Goal: Information Seeking & Learning: Check status

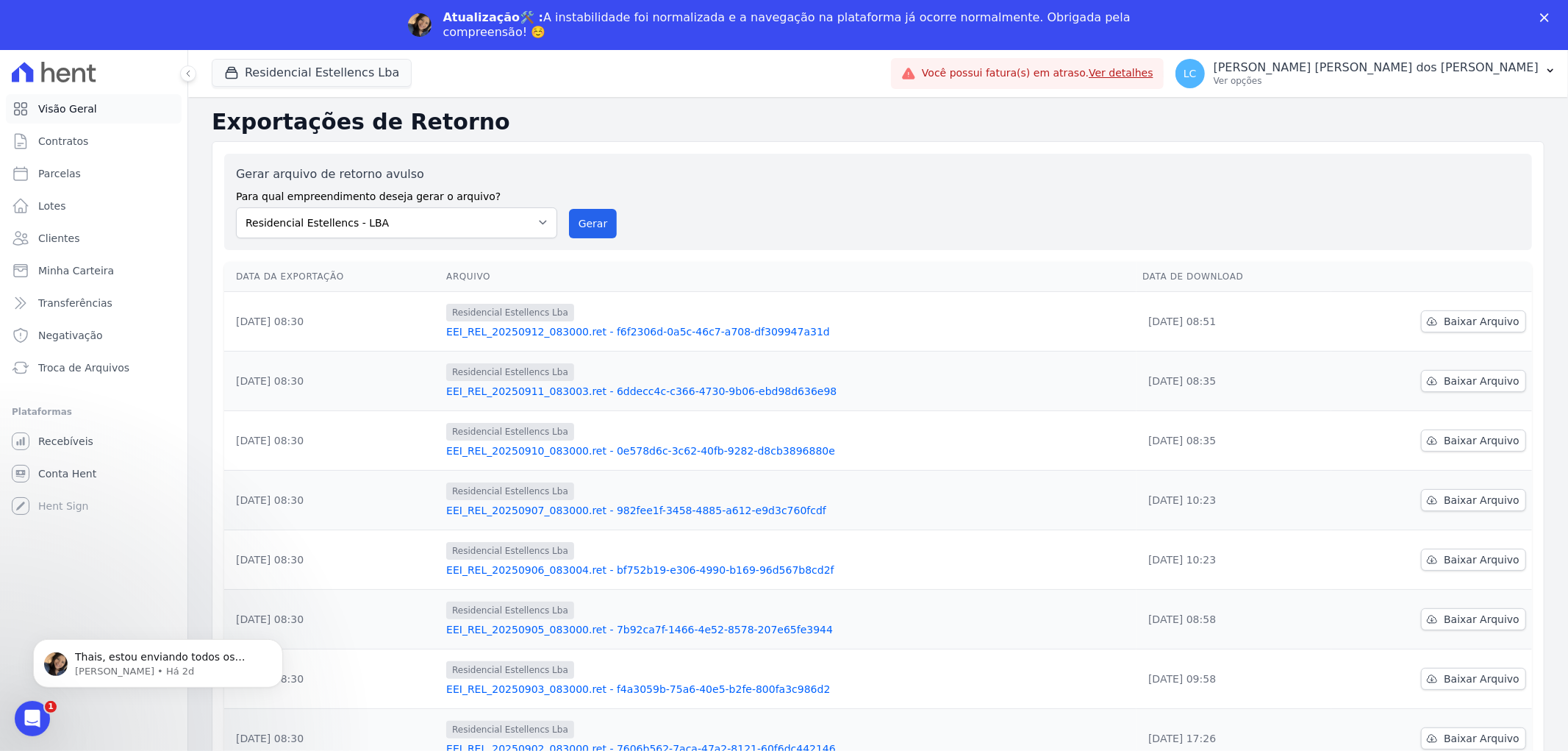
click at [57, 104] on span "Visão Geral" at bounding box center [68, 108] width 59 height 14
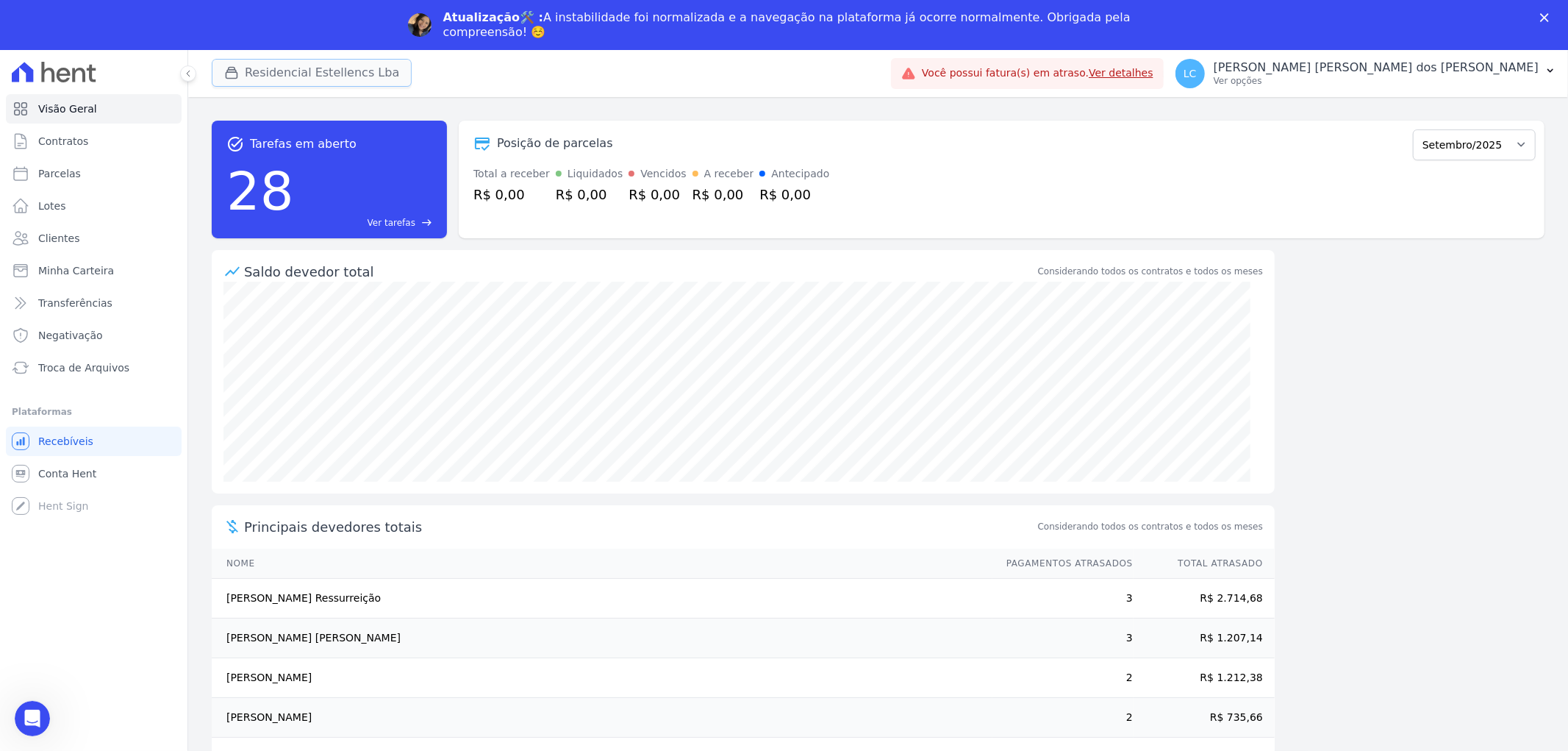
click at [267, 67] on button "Residencial Estellencs Lba" at bounding box center [311, 73] width 200 height 28
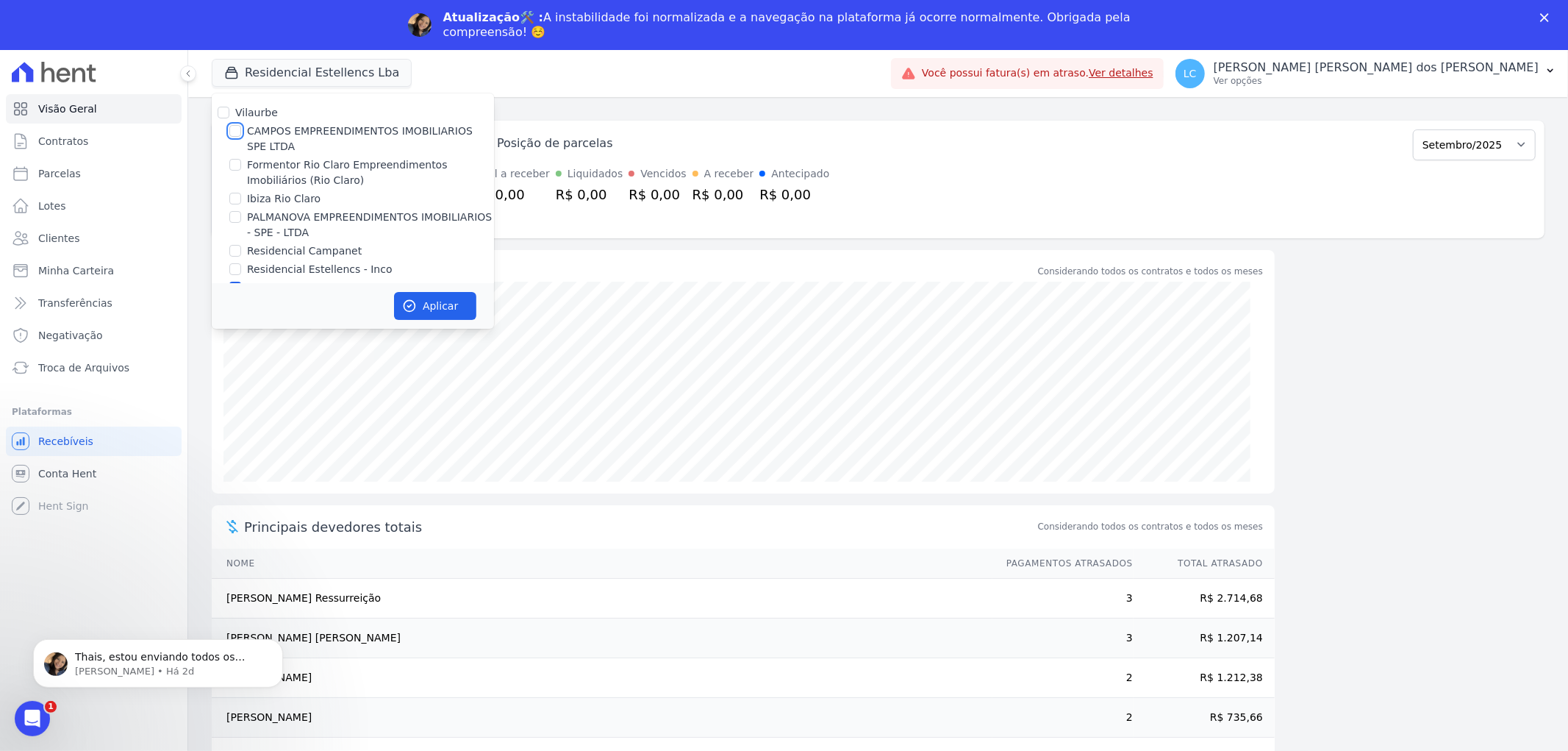
click at [238, 129] on input "CAMPOS EMPREENDIMENTOS IMOBILIARIOS SPE LTDA" at bounding box center [235, 130] width 12 height 12
checkbox input "true"
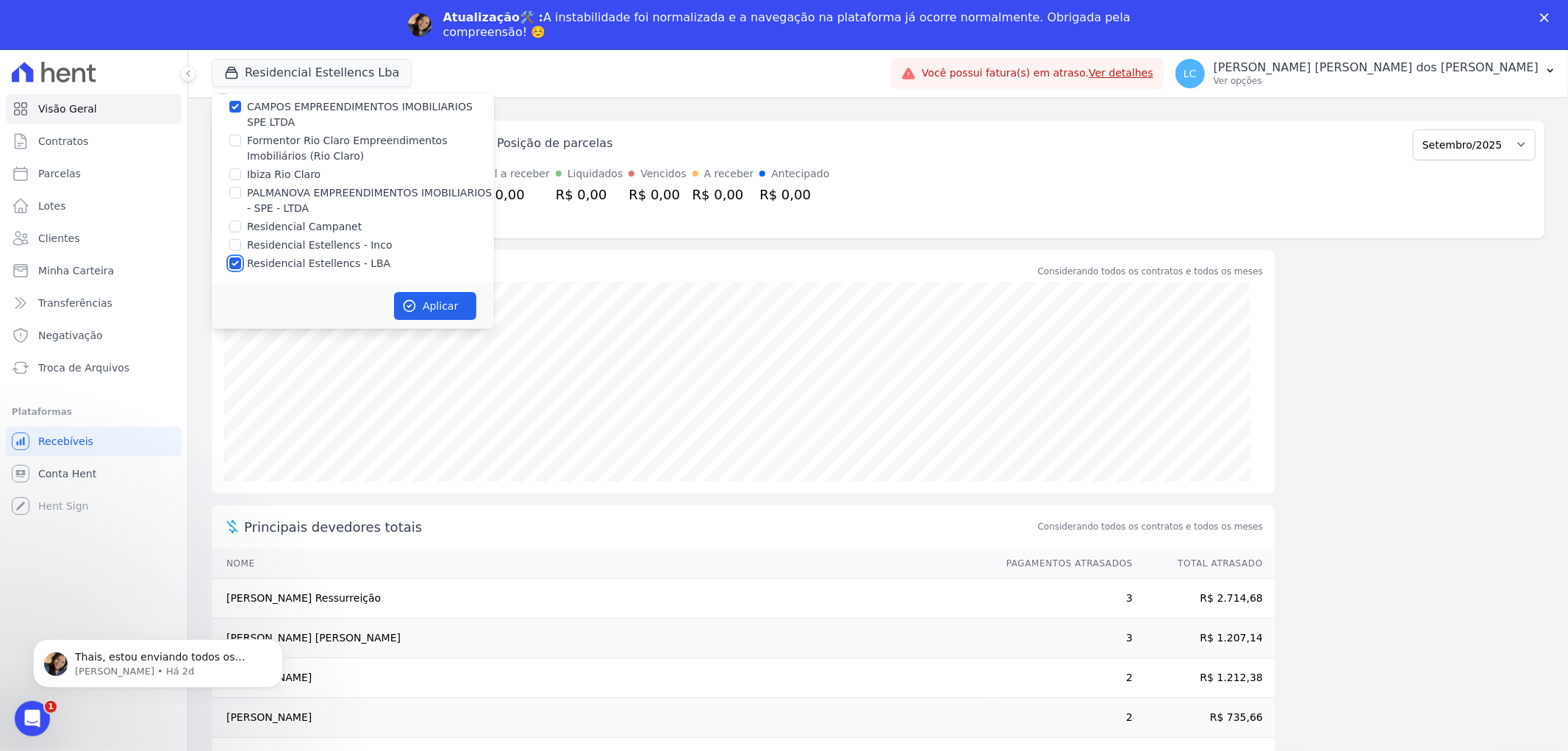
click at [231, 259] on input "Residencial Estellencs - LBA" at bounding box center [235, 263] width 12 height 12
checkbox input "false"
click at [419, 303] on button "Aplicar" at bounding box center [435, 306] width 82 height 28
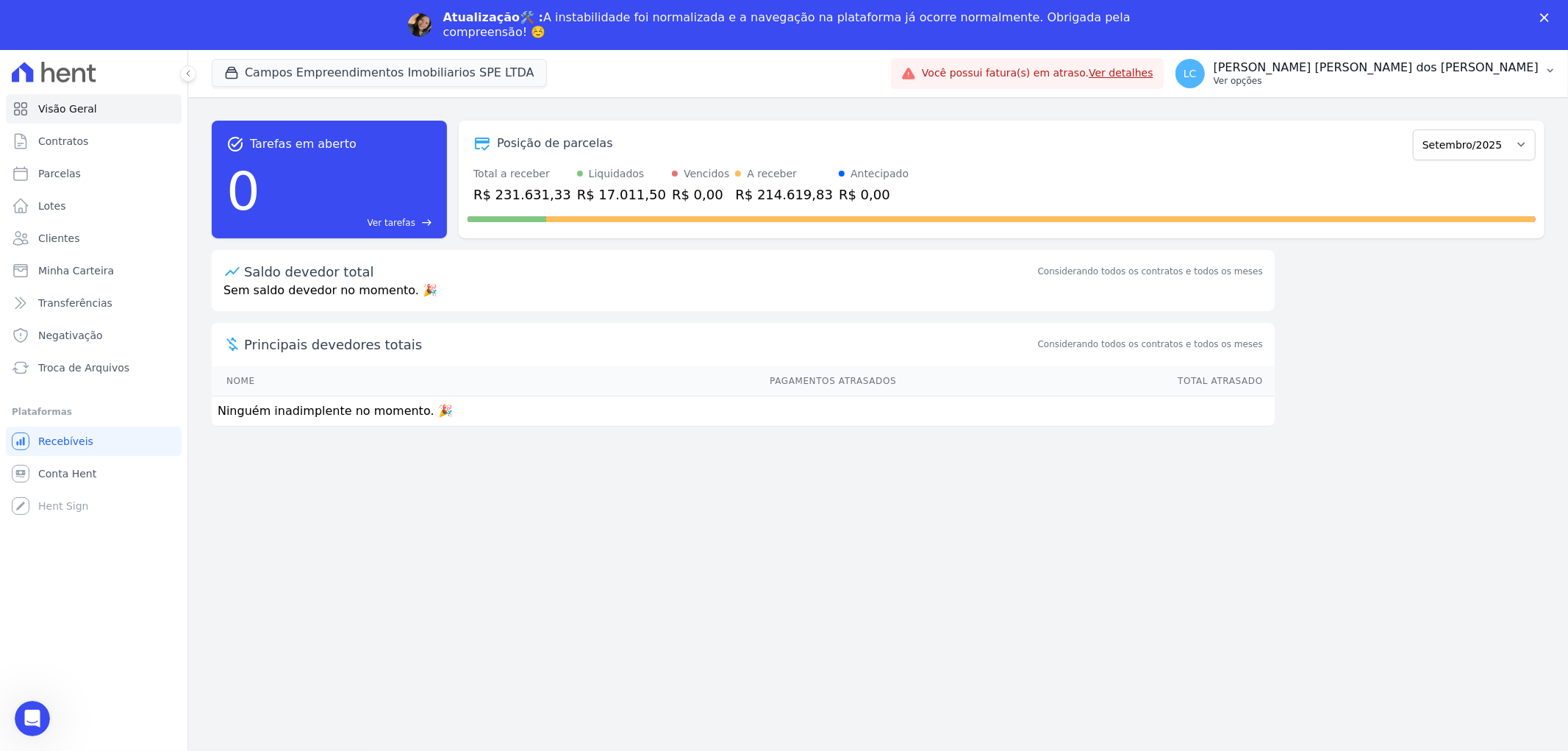
scroll to position [0, 0]
click at [1205, 65] on span "LC" at bounding box center [1190, 73] width 30 height 30
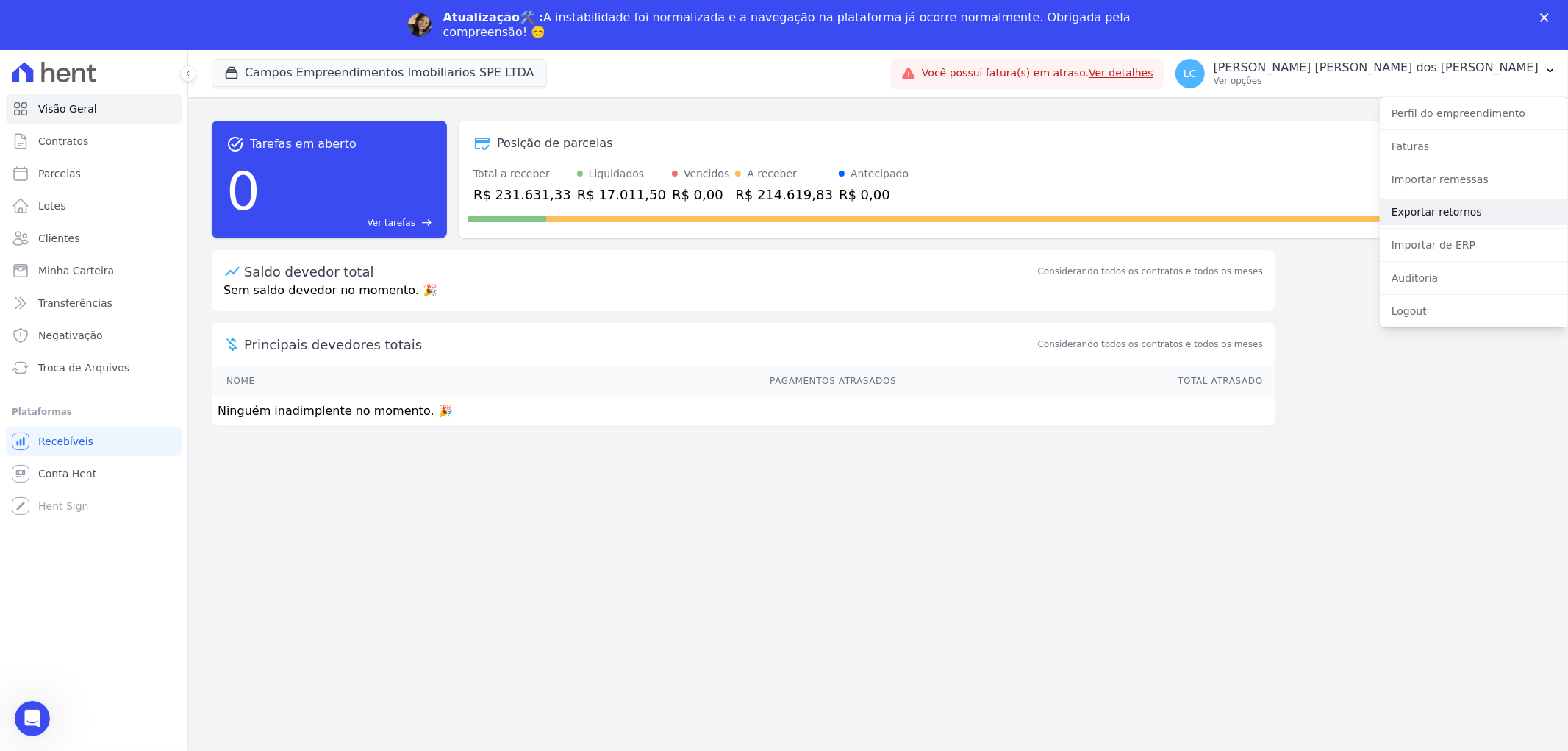
click at [1423, 203] on link "Exportar retornos" at bounding box center [1474, 212] width 188 height 27
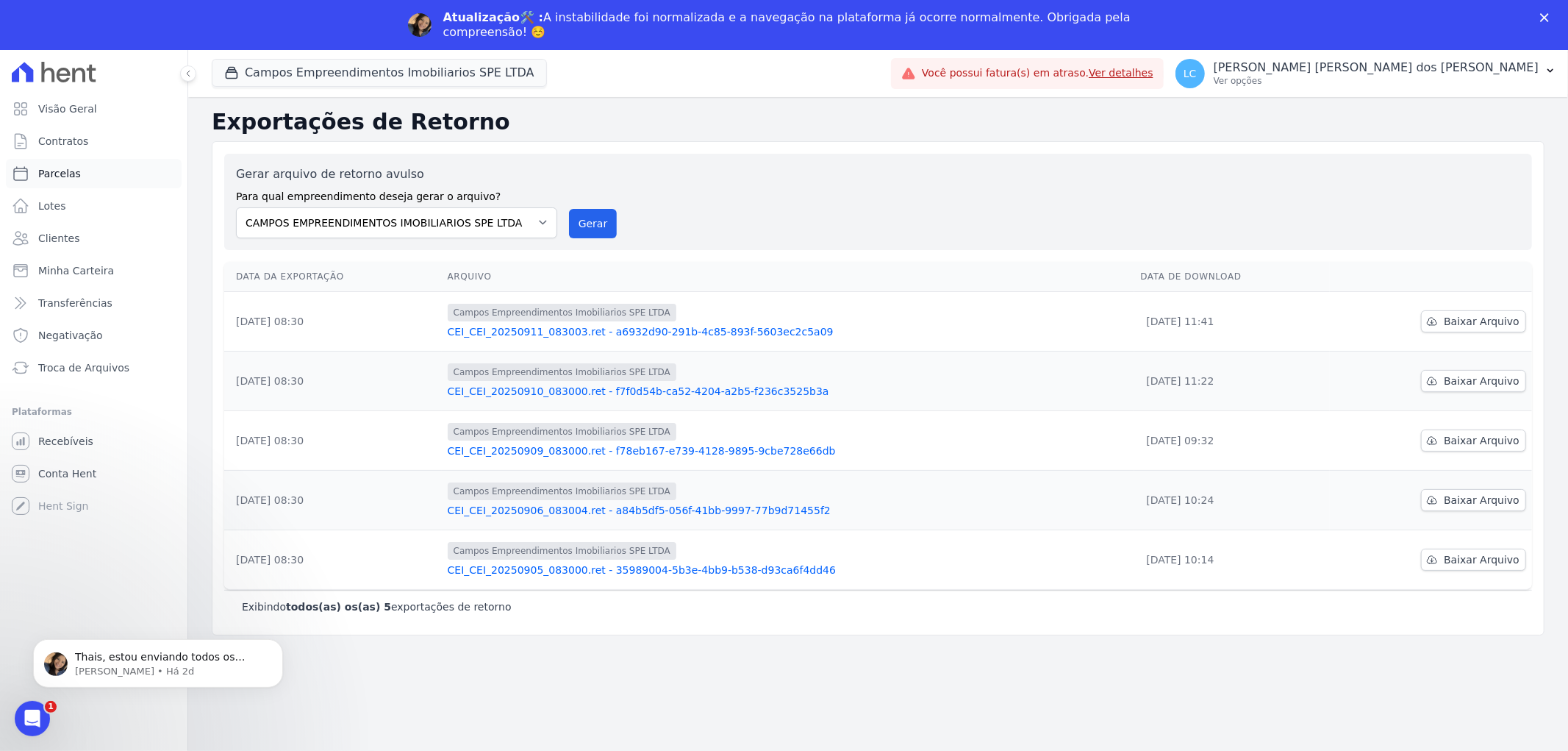
click at [46, 172] on span "Parcelas" at bounding box center [60, 173] width 43 height 14
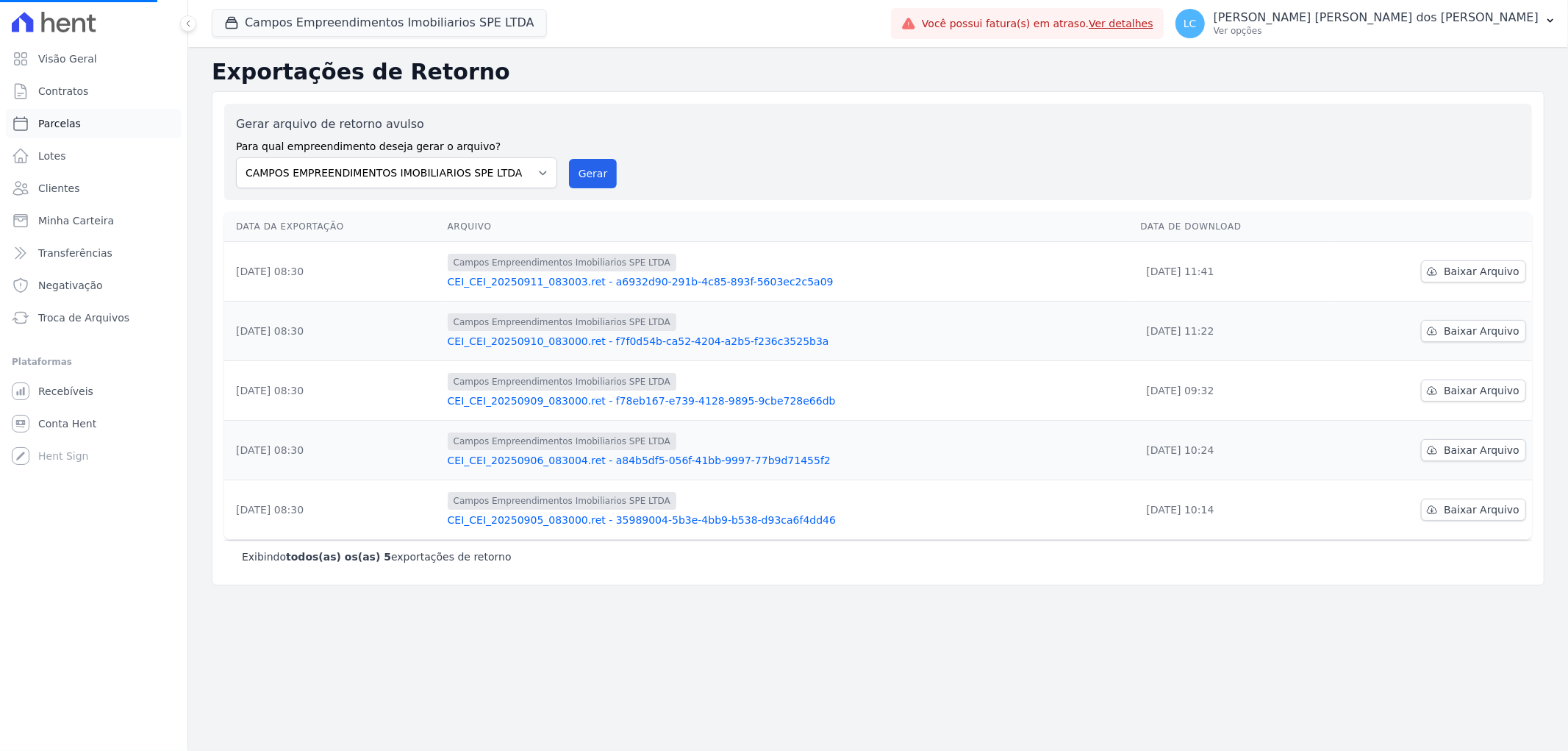
select select
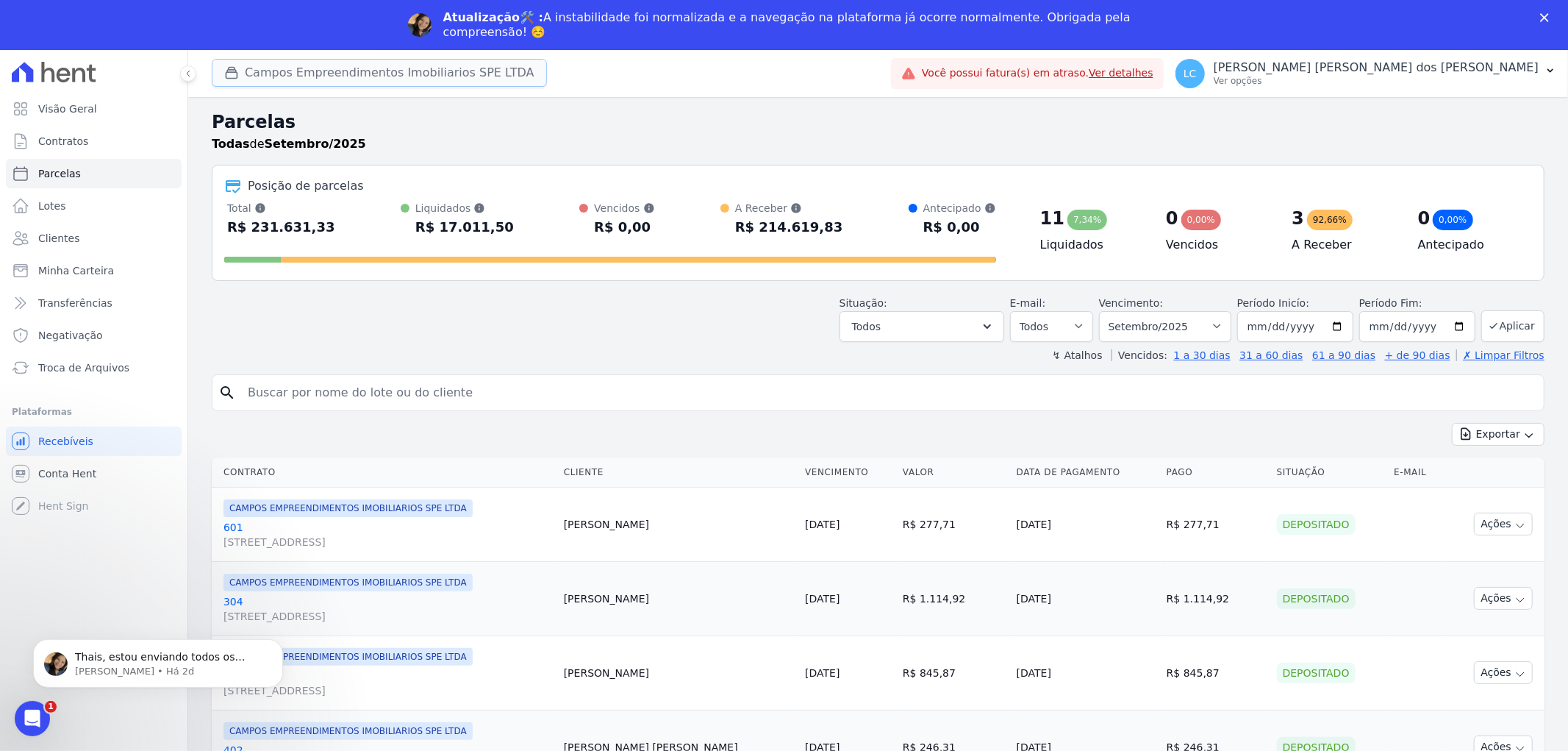
click at [313, 67] on button "Campos Empreendimentos Imobiliarios SPE LTDA" at bounding box center [379, 73] width 335 height 28
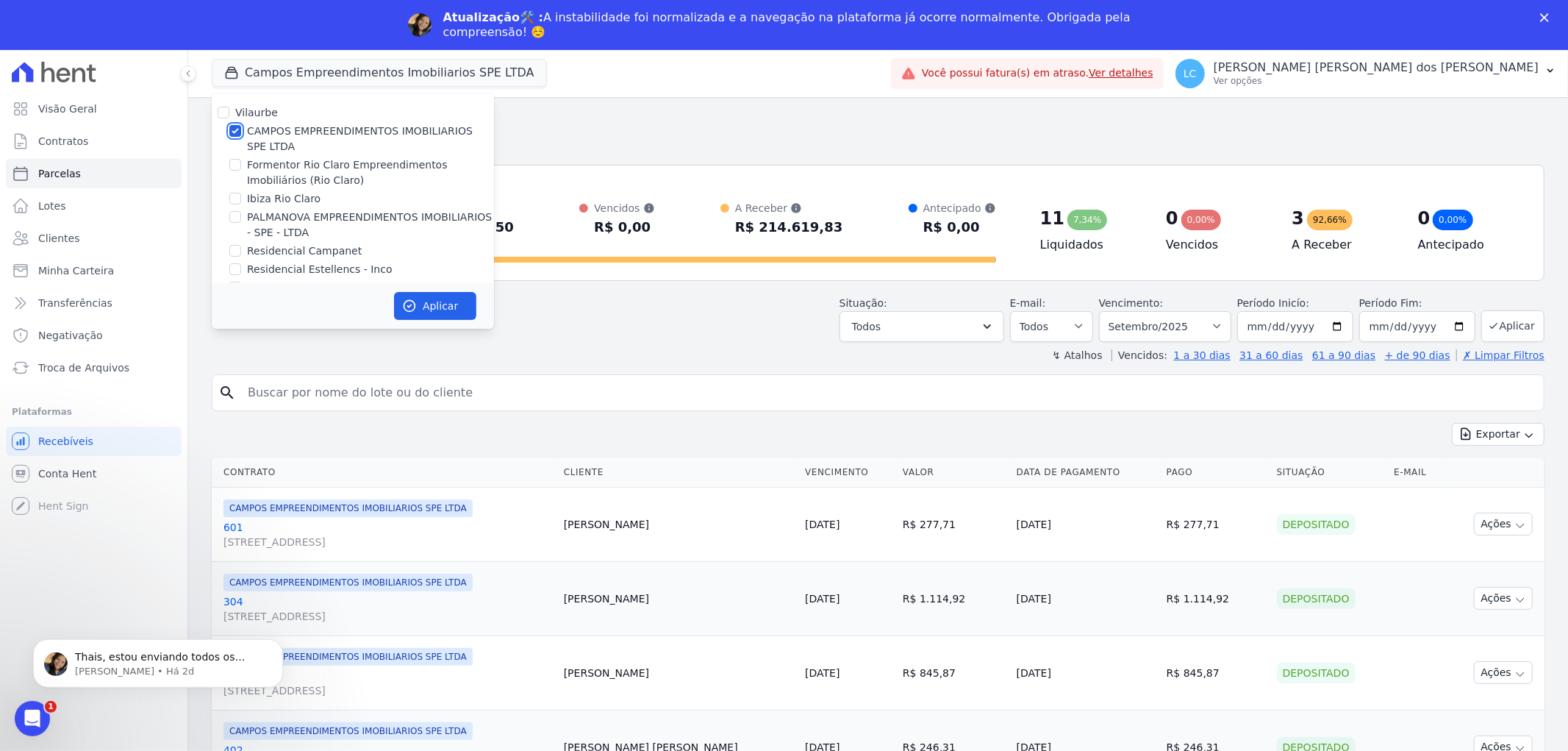
click at [236, 129] on input "CAMPOS EMPREENDIMENTOS IMOBILIARIOS SPE LTDA" at bounding box center [235, 130] width 12 height 12
checkbox input "false"
click at [237, 197] on input "Ibiza Rio Claro" at bounding box center [235, 198] width 12 height 12
checkbox input "true"
click at [417, 297] on button "Aplicar" at bounding box center [435, 306] width 82 height 28
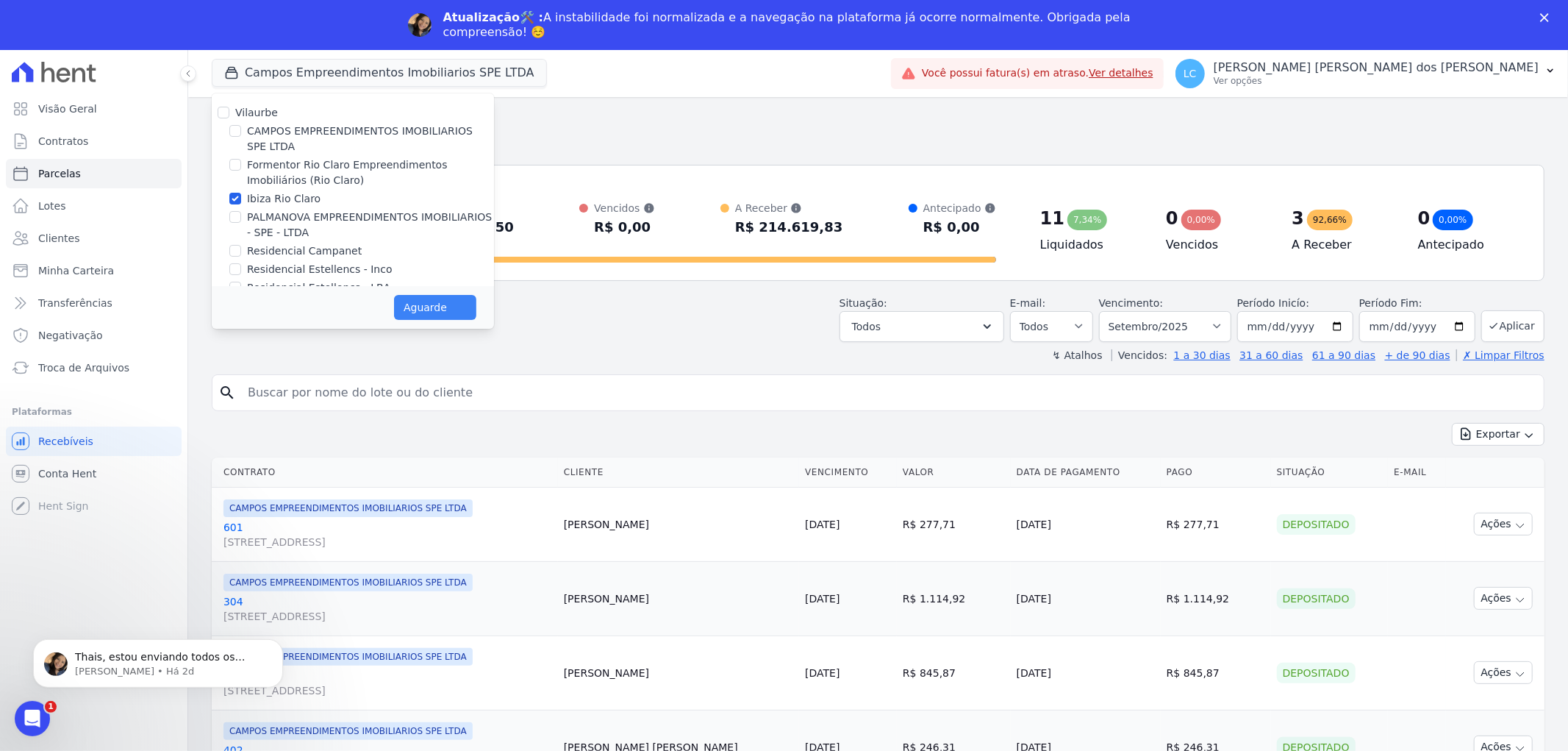
select select
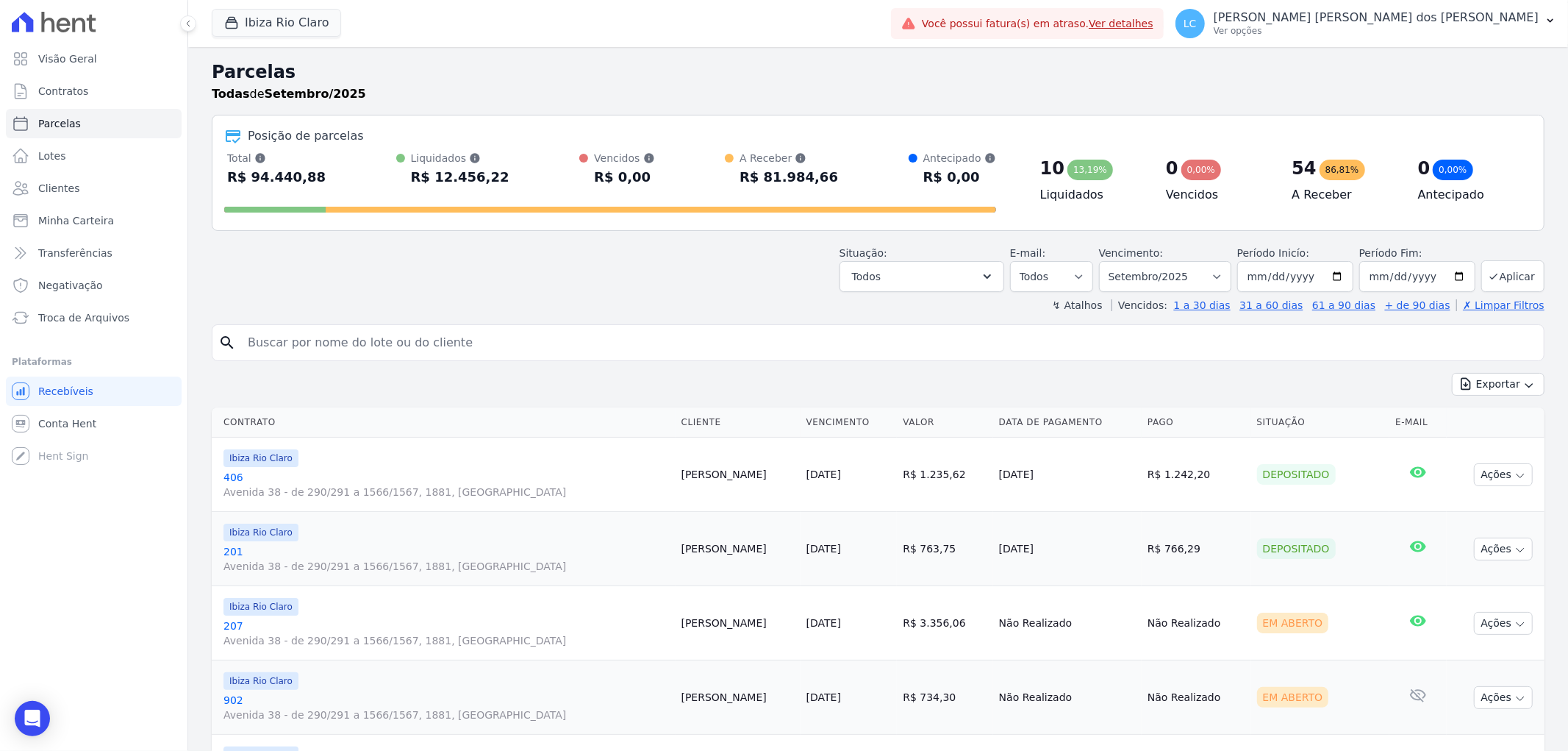
click at [395, 346] on input "search" at bounding box center [889, 342] width 1299 height 30
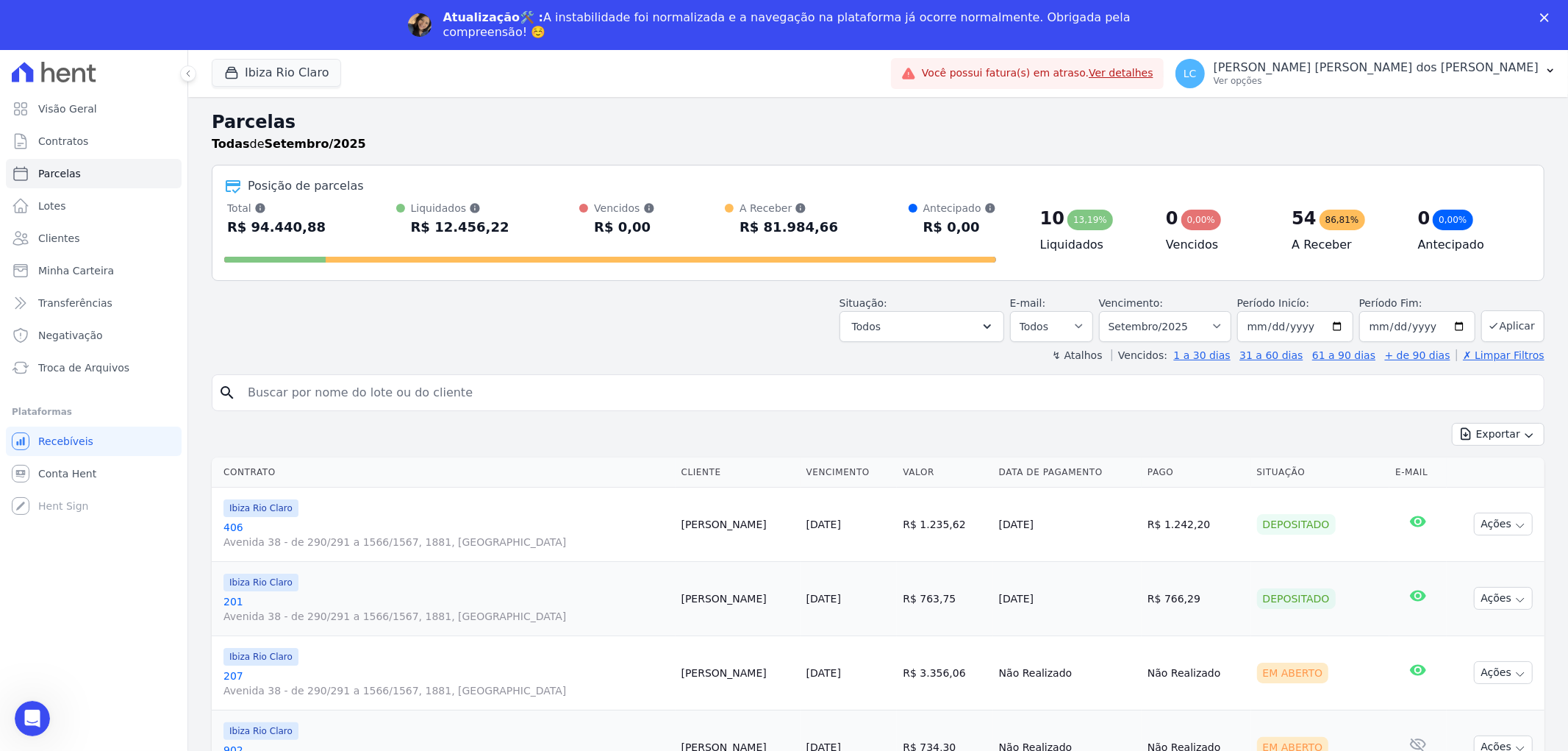
paste input "[PERSON_NAME] [PERSON_NAME]"
type input "[PERSON_NAME] [PERSON_NAME]"
select select
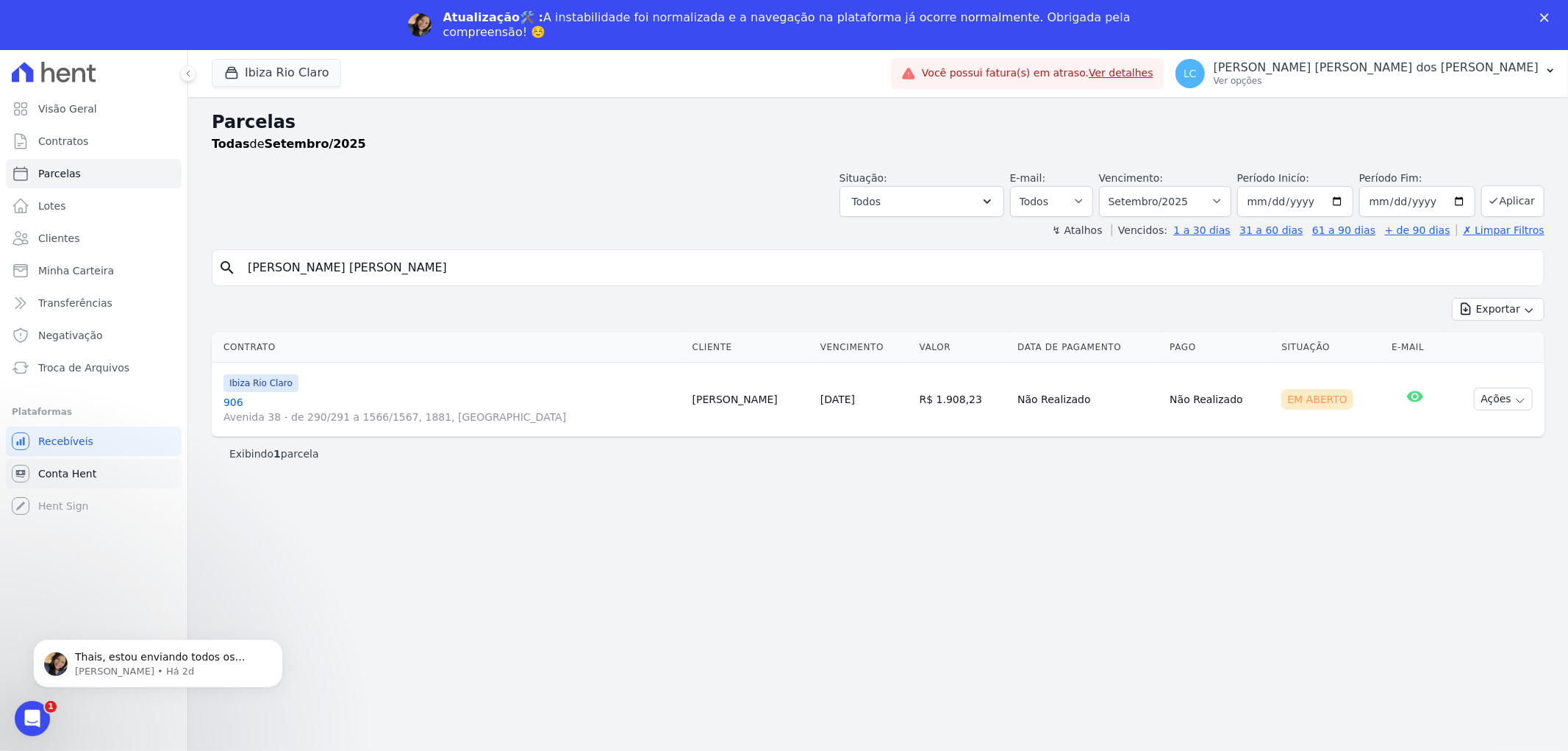
click at [110, 473] on link "Conta Hent" at bounding box center [94, 473] width 176 height 30
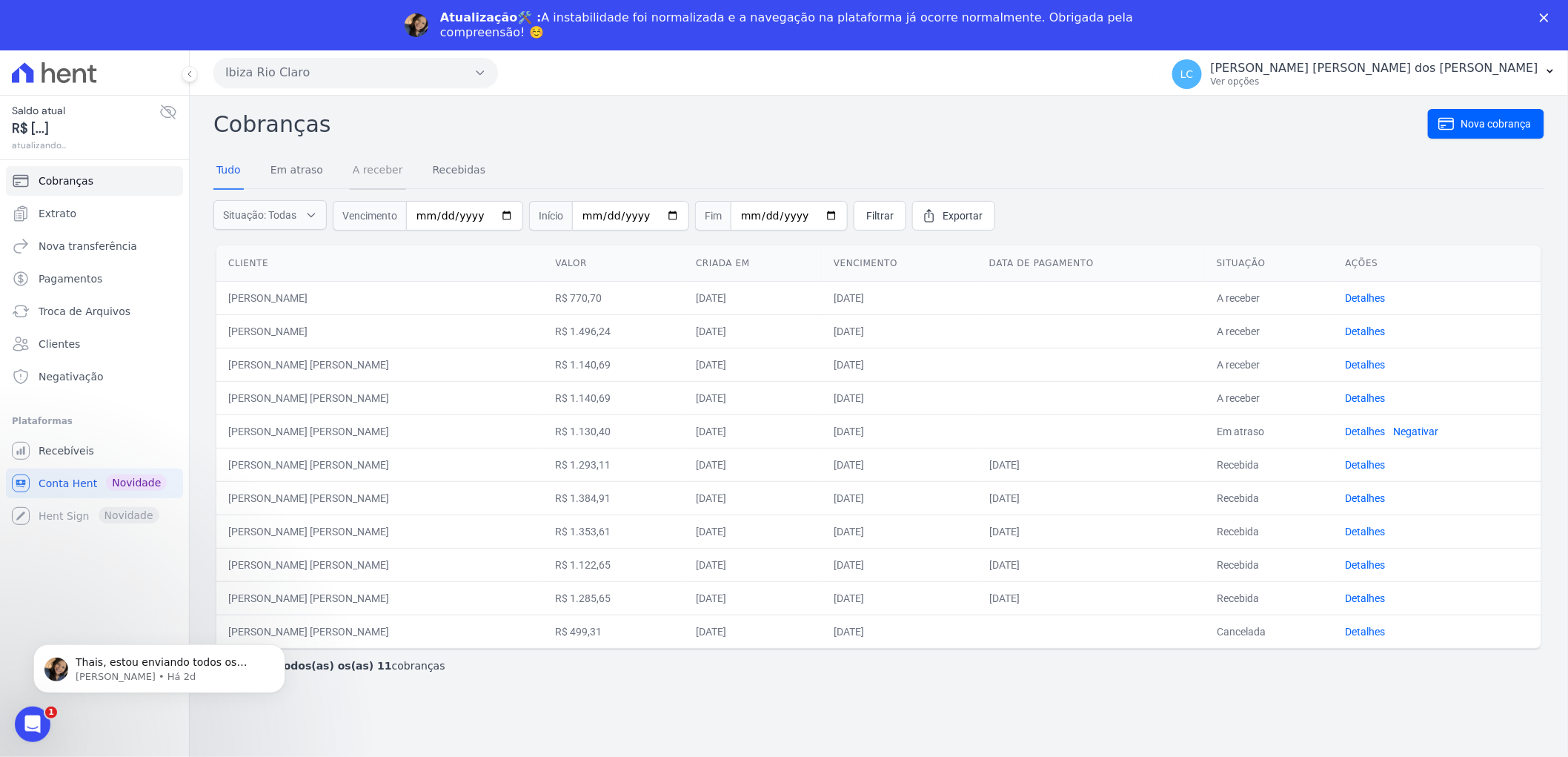
click at [357, 172] on link "A receber" at bounding box center [378, 171] width 56 height 39
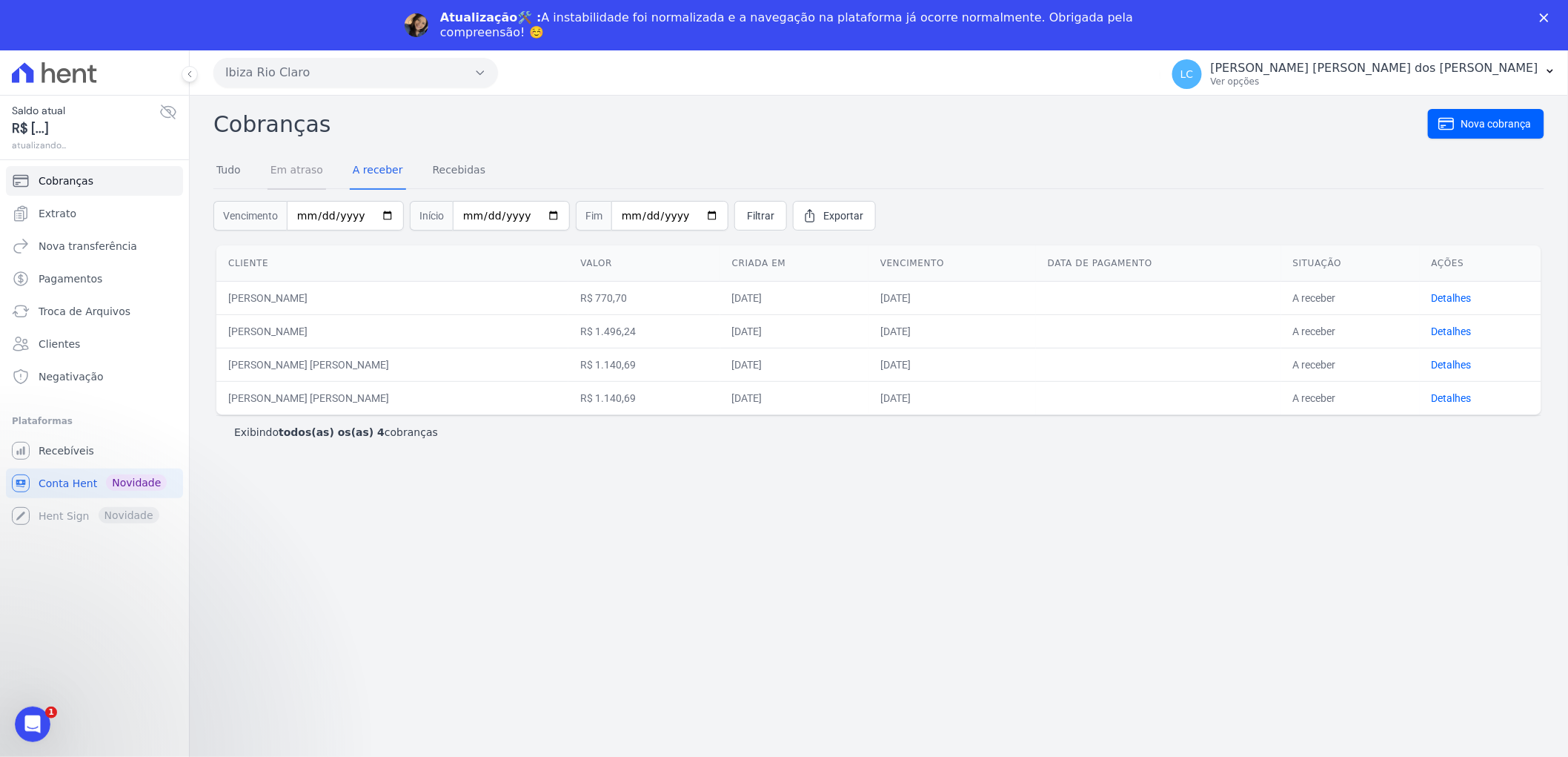
click at [297, 167] on link "Em atraso" at bounding box center [296, 171] width 59 height 39
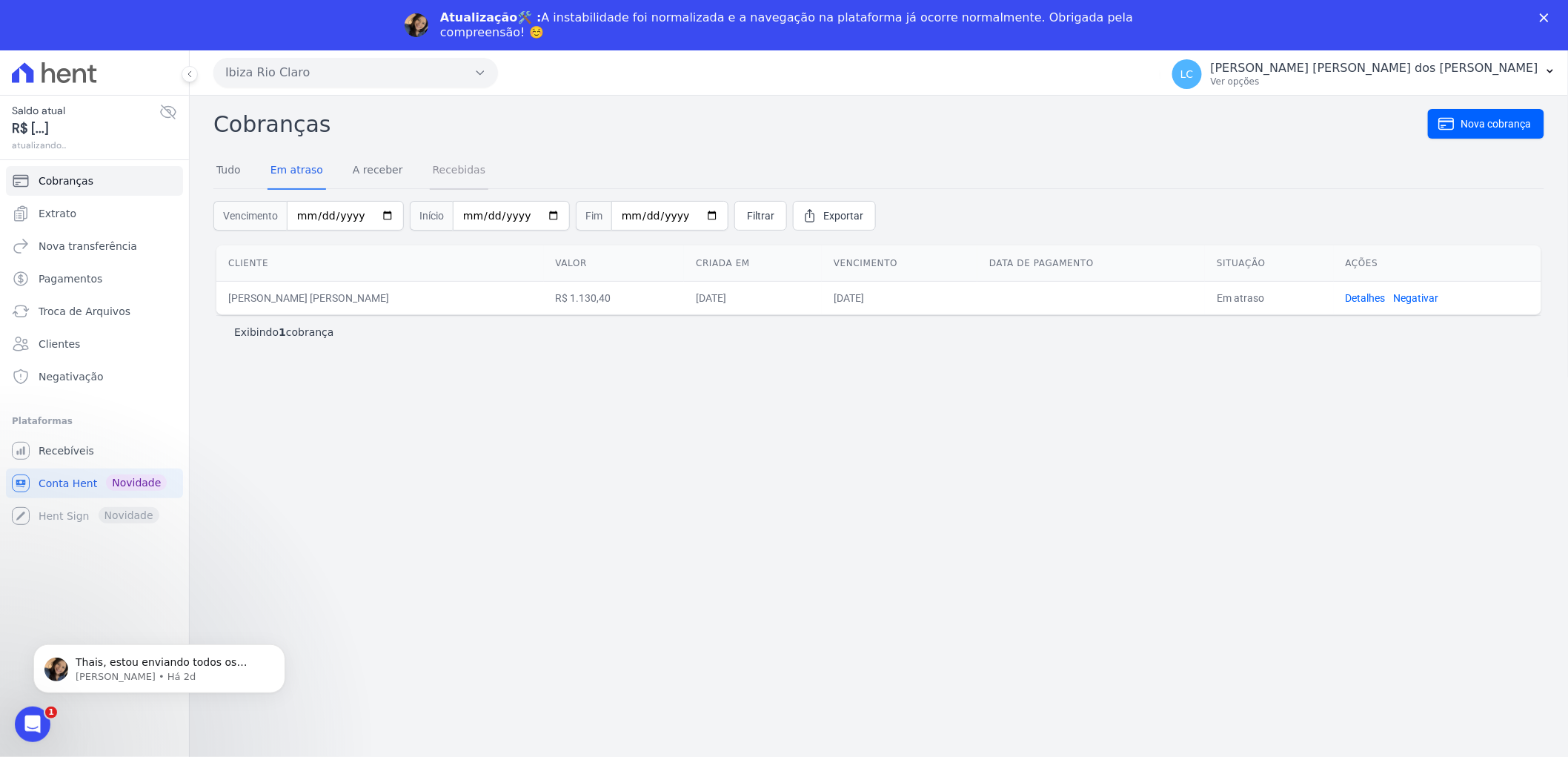
click at [454, 168] on link "Recebidas" at bounding box center [460, 171] width 60 height 39
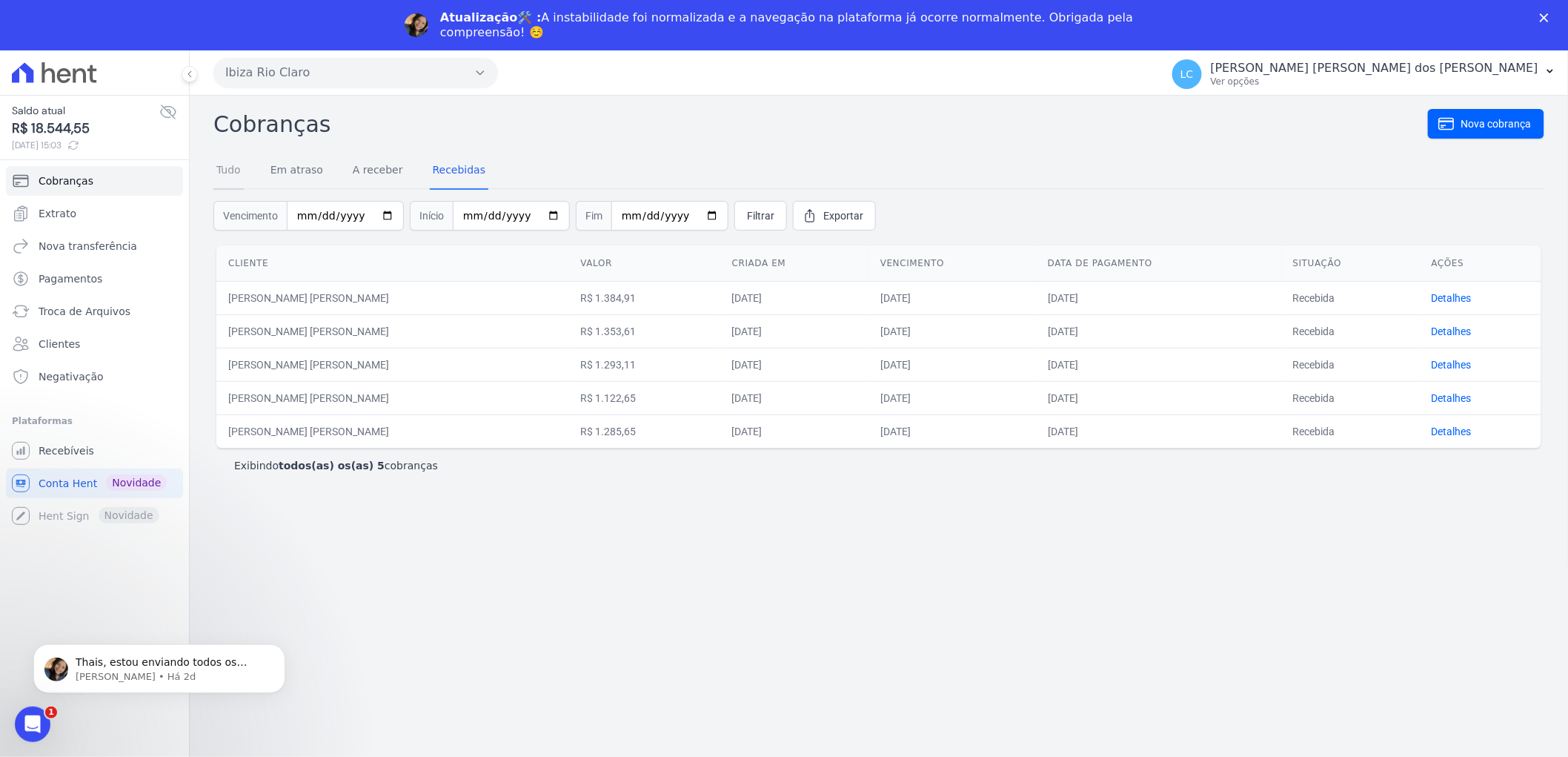
click at [217, 173] on link "Tudo" at bounding box center [229, 171] width 31 height 39
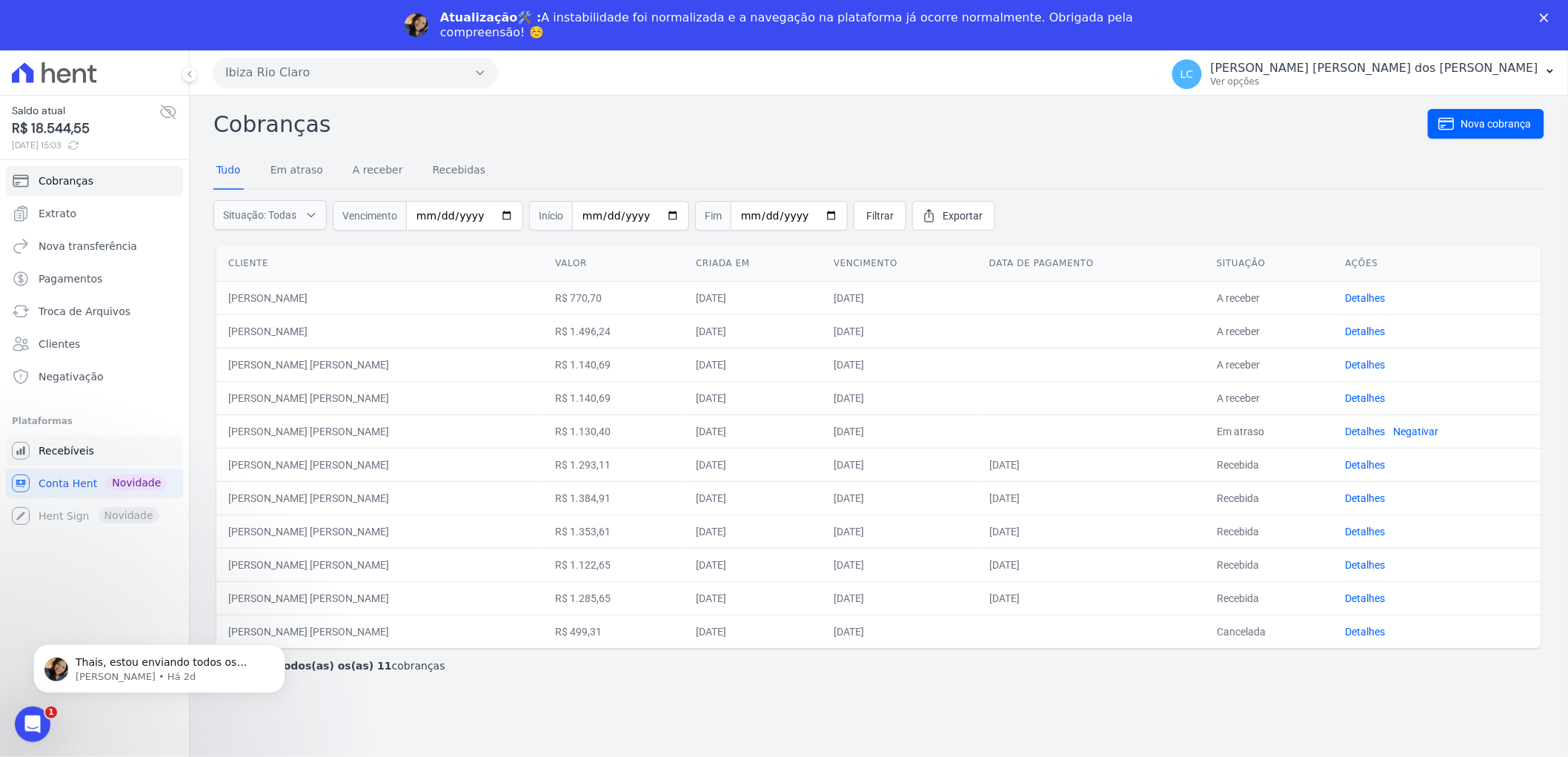
click at [61, 458] on link "Recebíveis" at bounding box center [95, 450] width 177 height 30
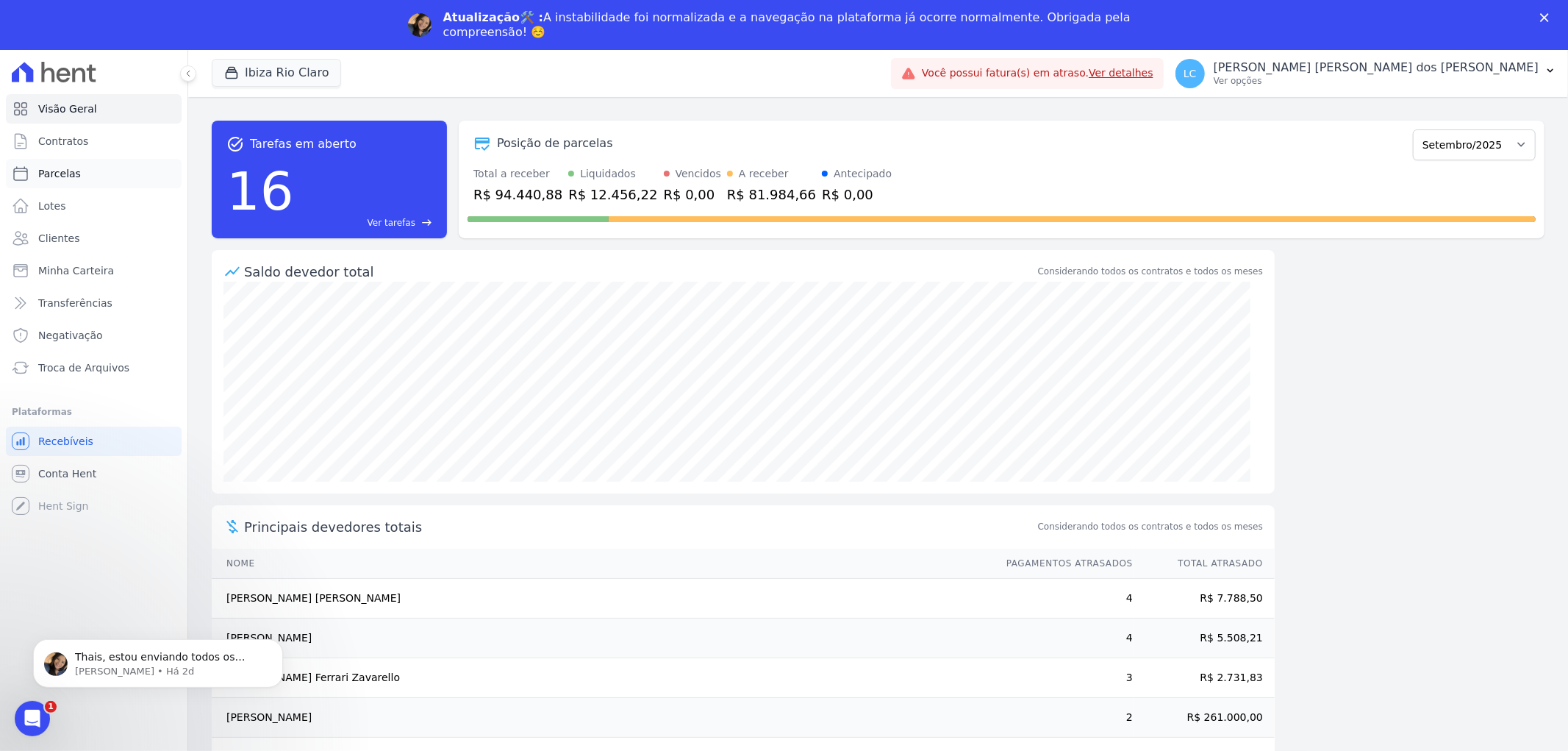
click at [72, 178] on span "Parcelas" at bounding box center [60, 173] width 43 height 14
select select
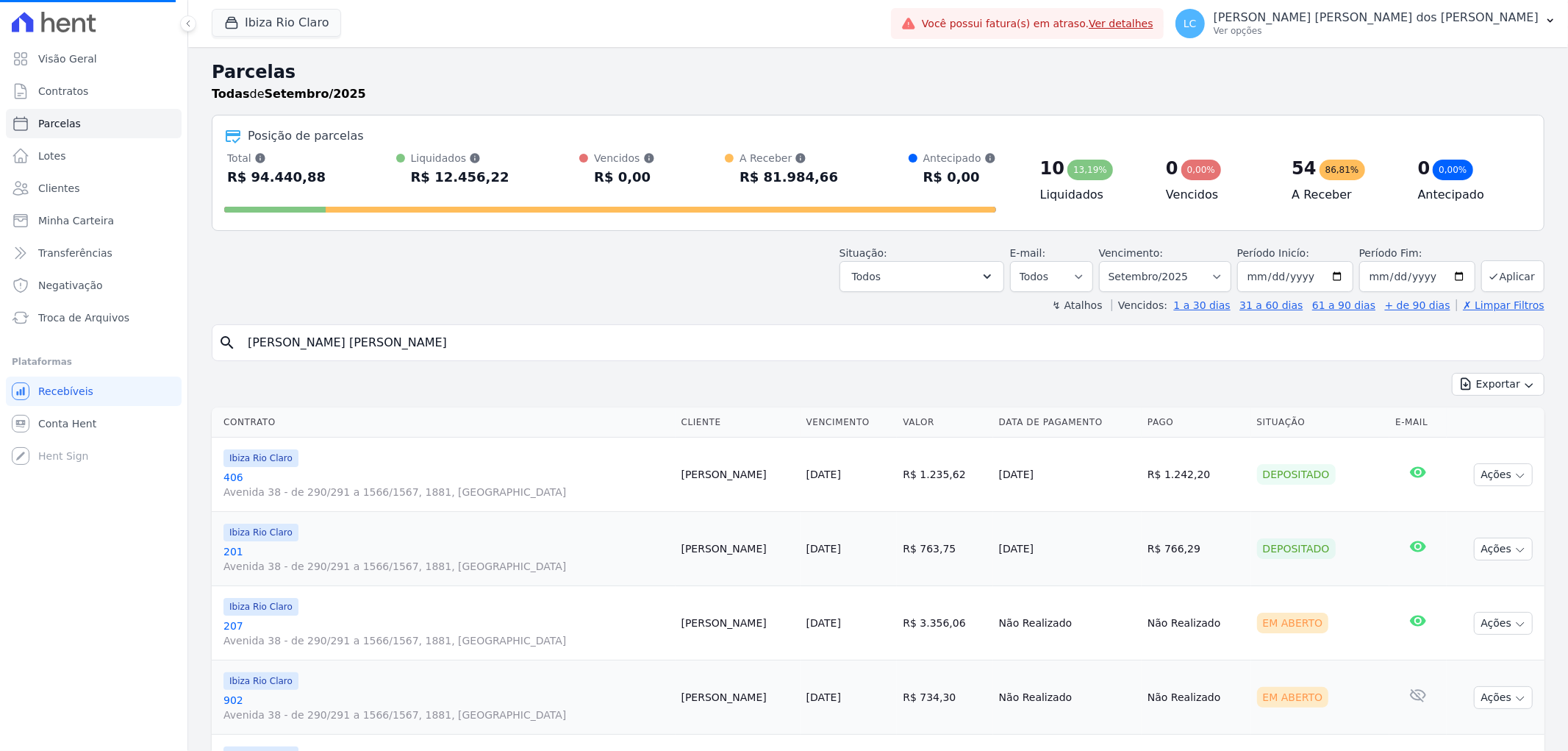
select select
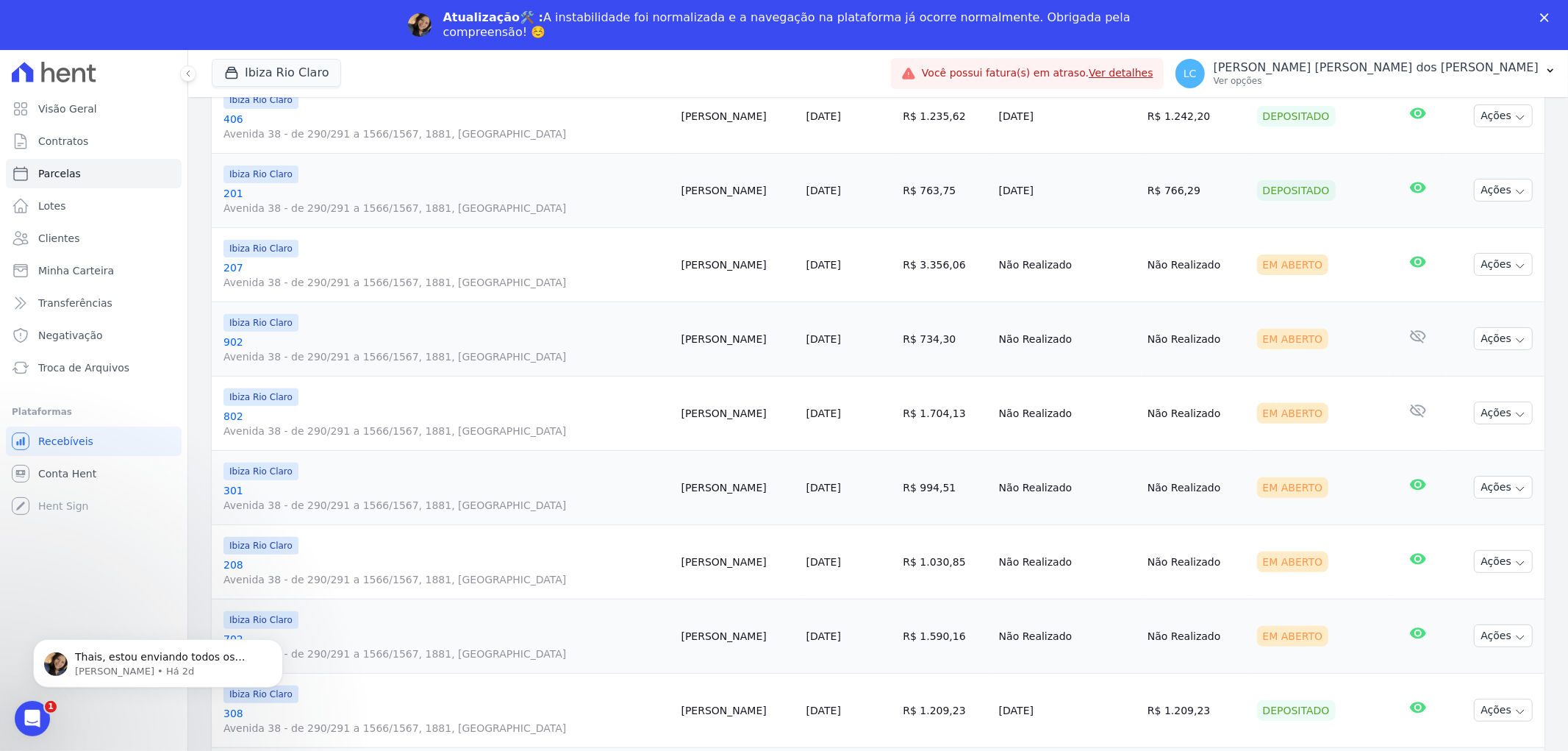
scroll to position [163, 0]
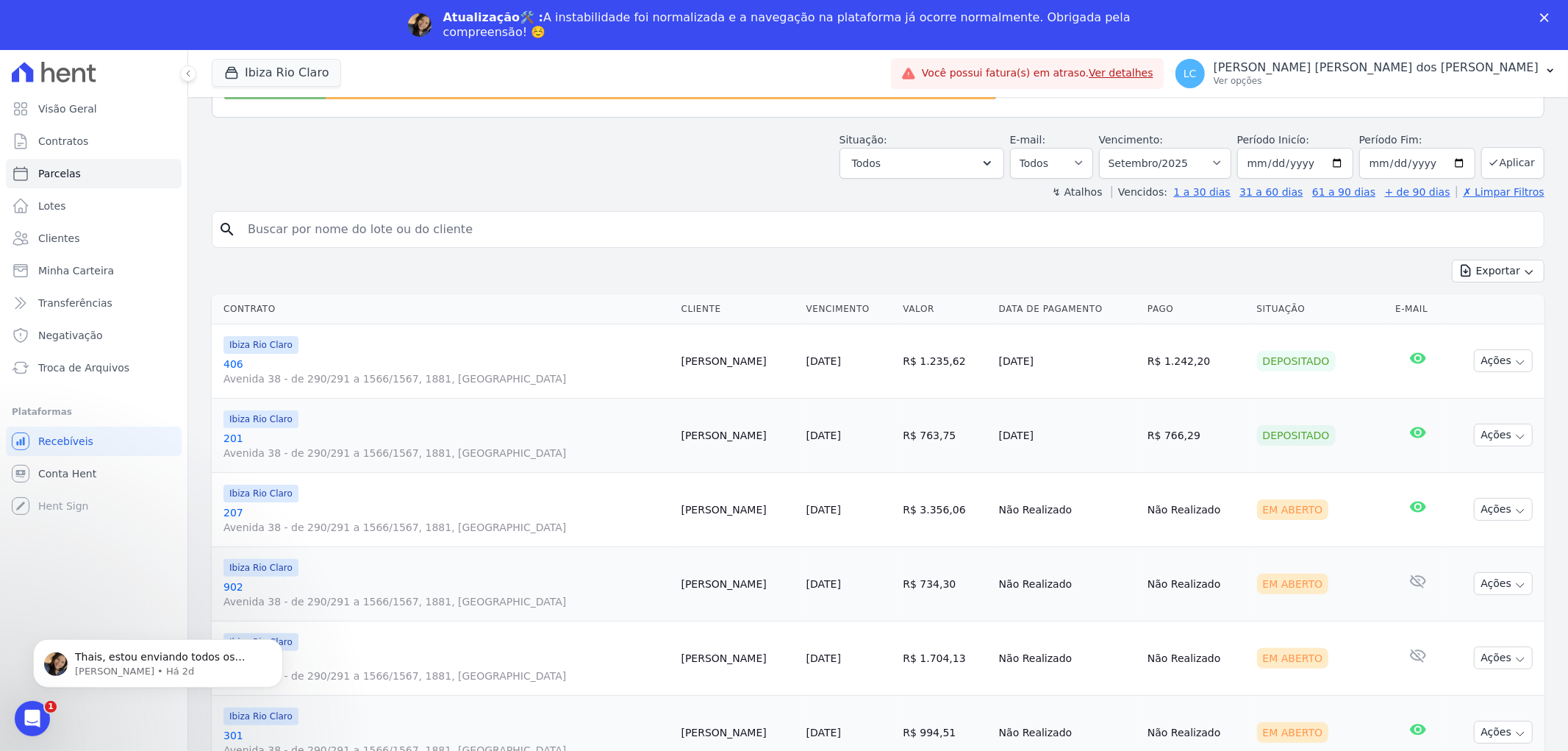
click at [633, 229] on input "search" at bounding box center [889, 229] width 1299 height 30
paste input "[PERSON_NAME] [PERSON_NAME]"
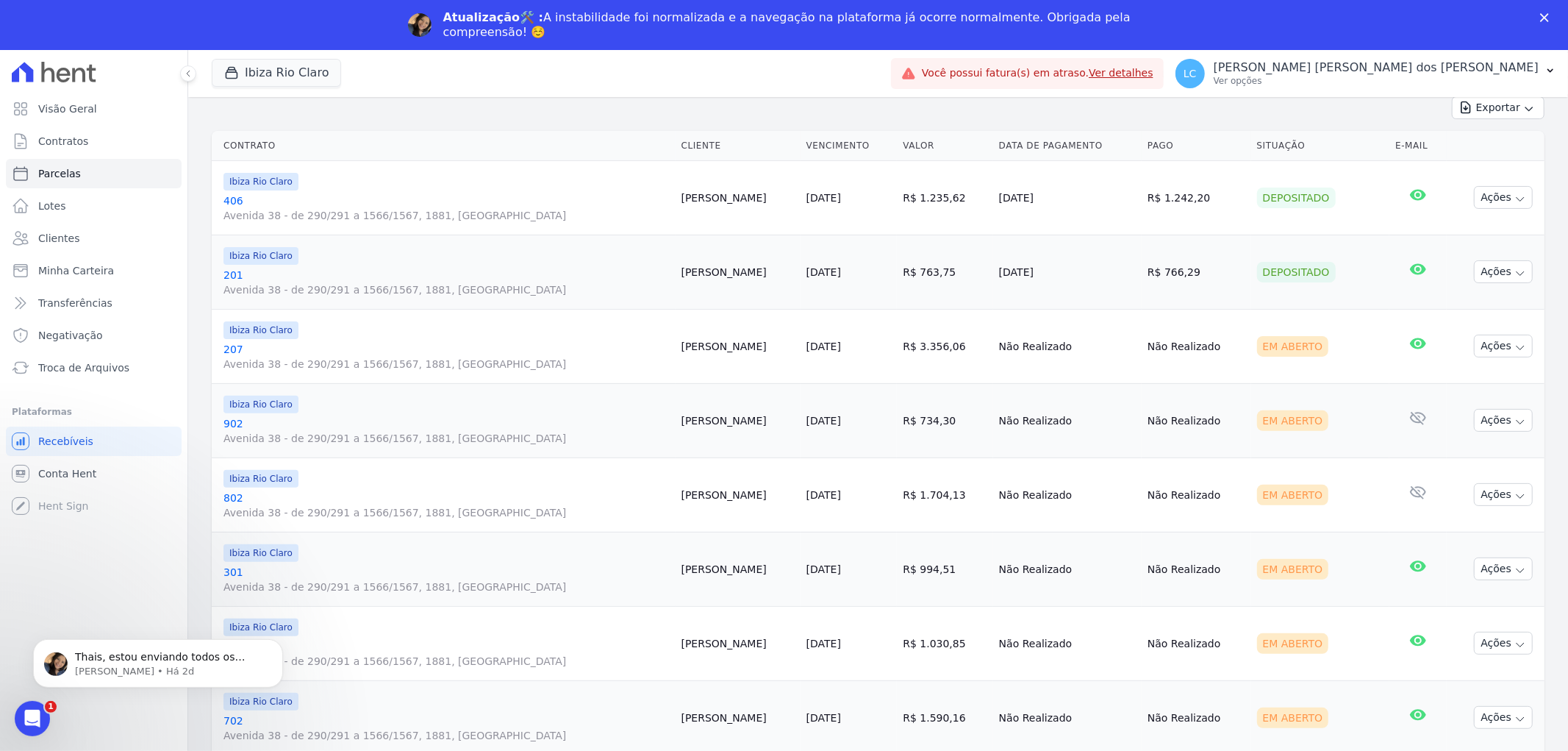
scroll to position [245, 0]
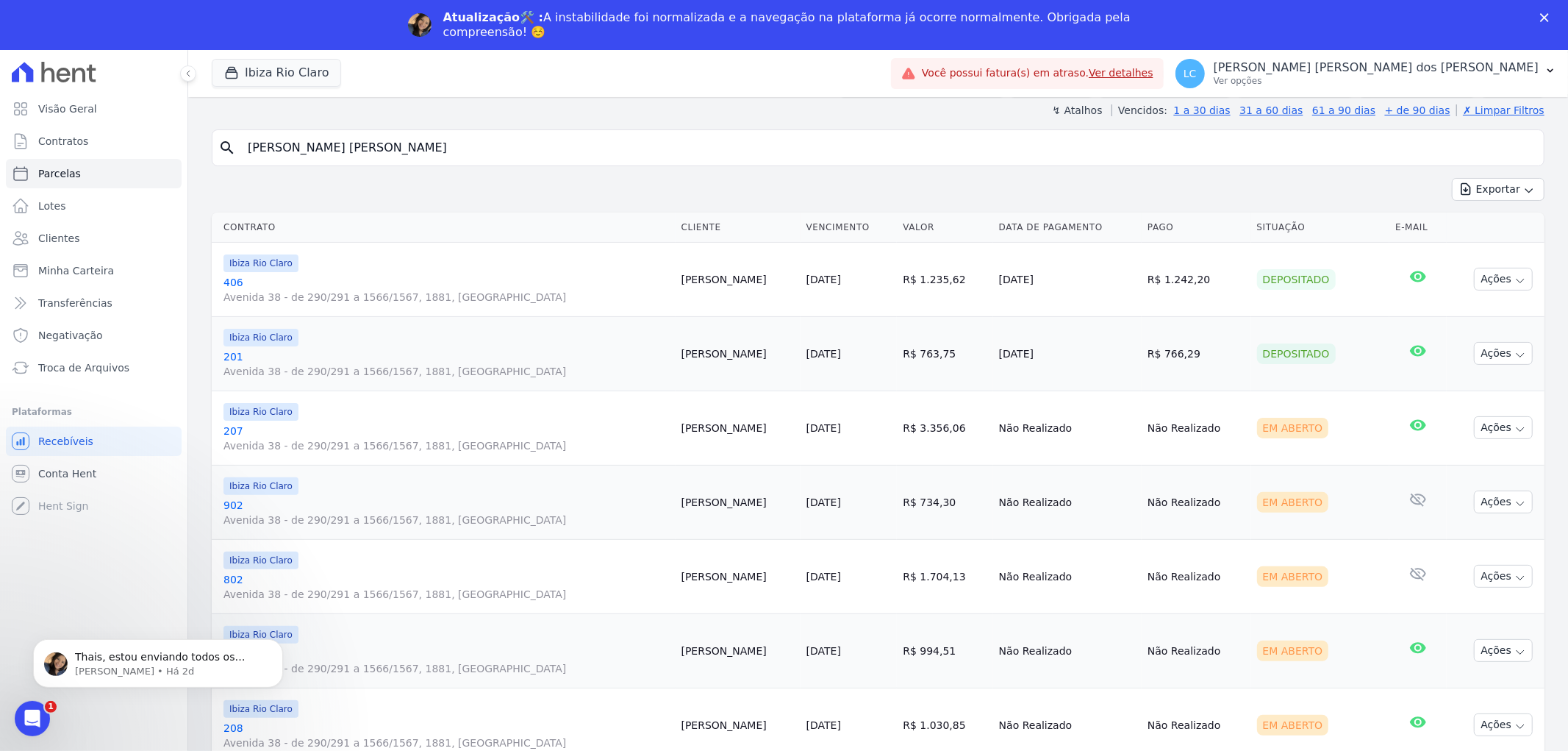
type input "[PERSON_NAME] [PERSON_NAME]"
select select
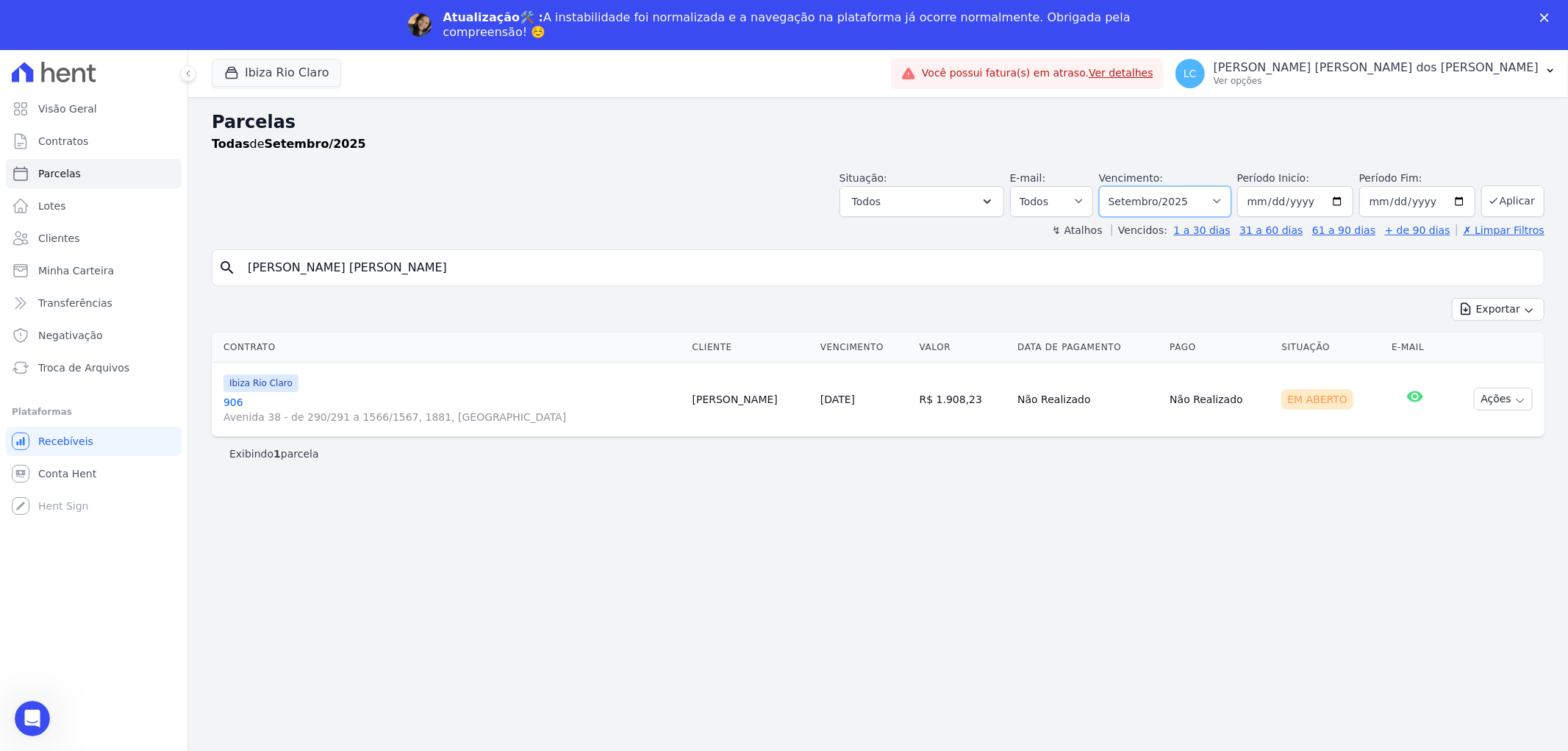
click at [1218, 203] on select "Filtrar por período ──────── Todos os meses Abril/2023 Maio/2023 Junho/2023 Jul…" at bounding box center [1166, 202] width 133 height 30
select select "all"
click at [1120, 186] on select "Filtrar por período ──────── Todos os meses Abril/2023 Maio/2023 Junho/2023 Jul…" at bounding box center [1166, 202] width 133 height 30
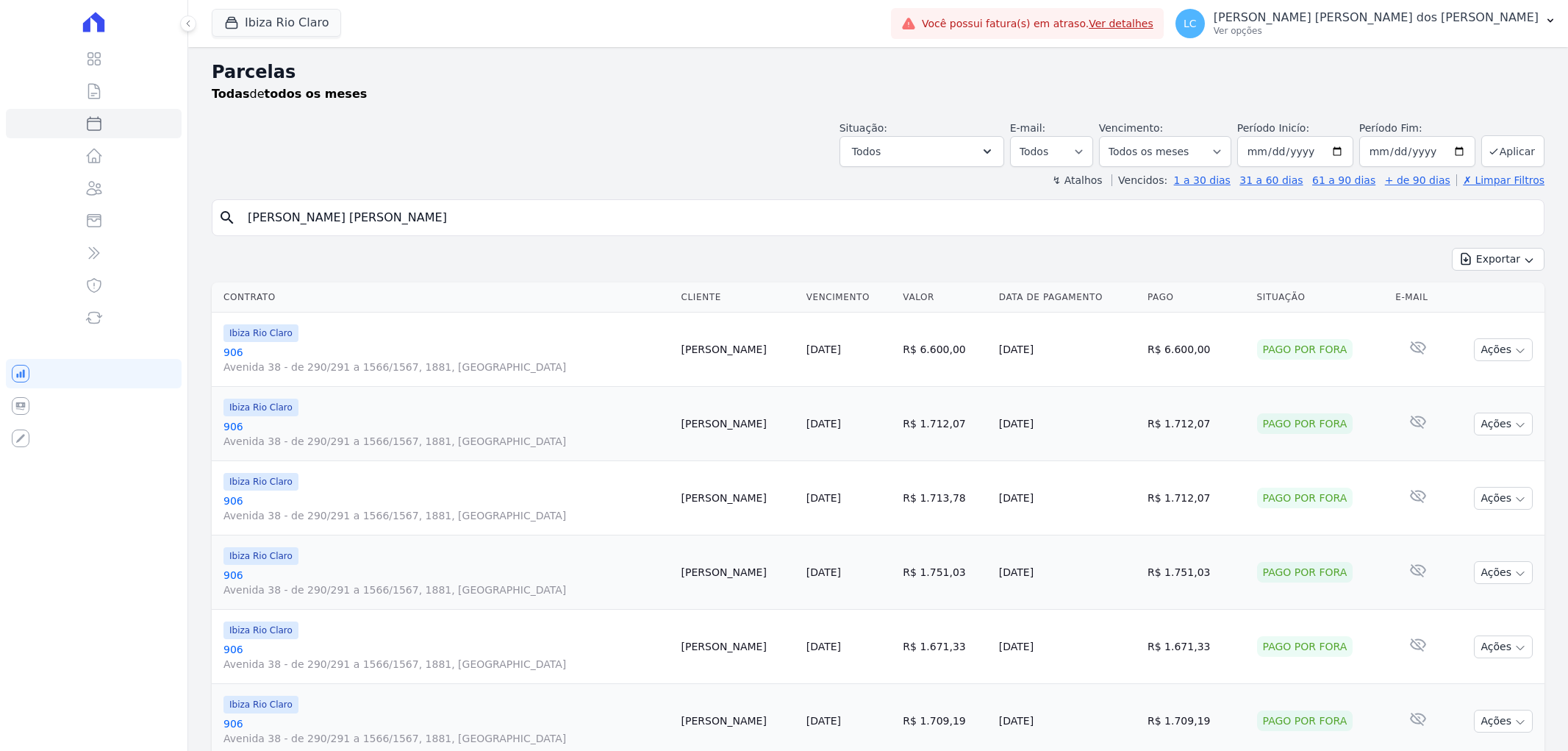
select select
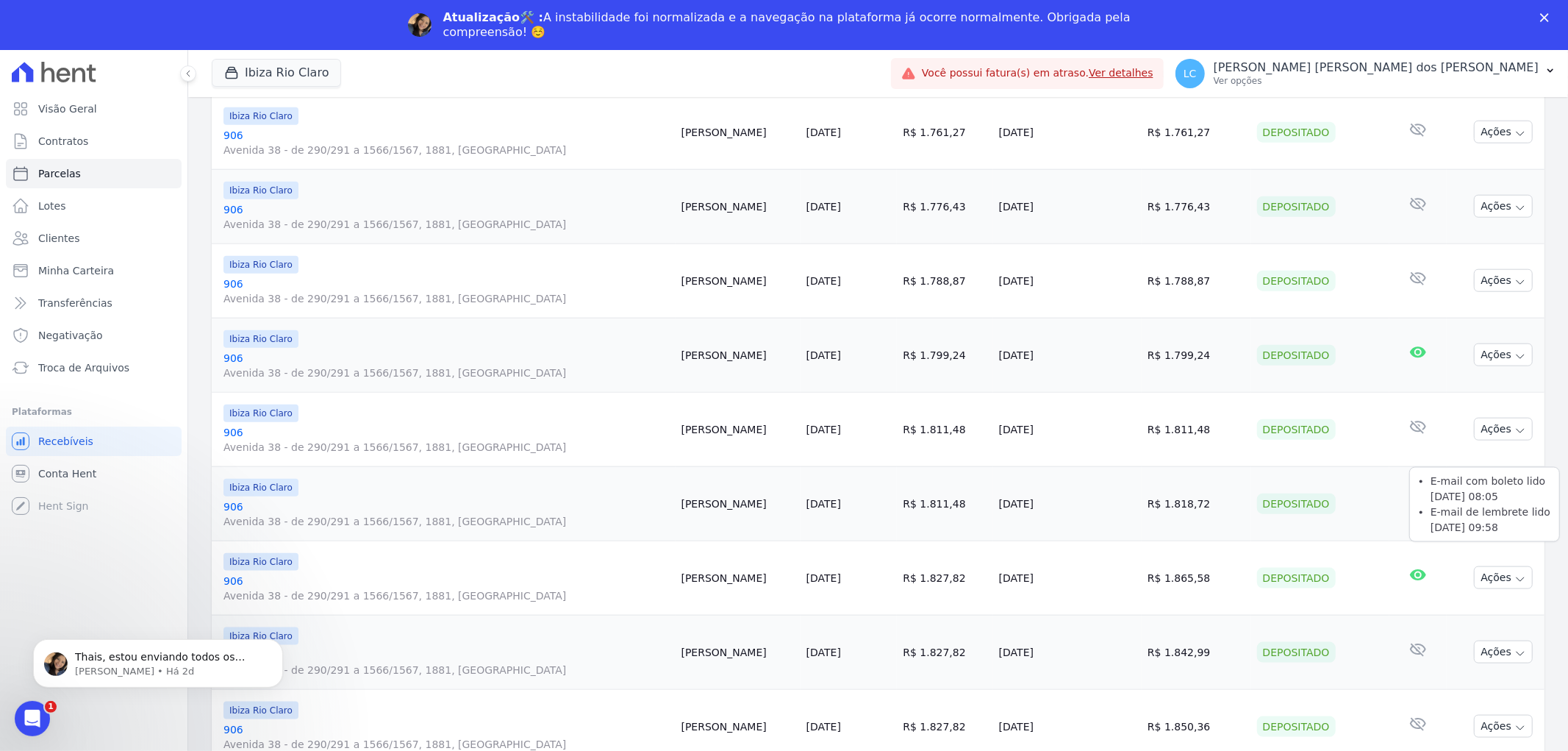
scroll to position [1484, 0]
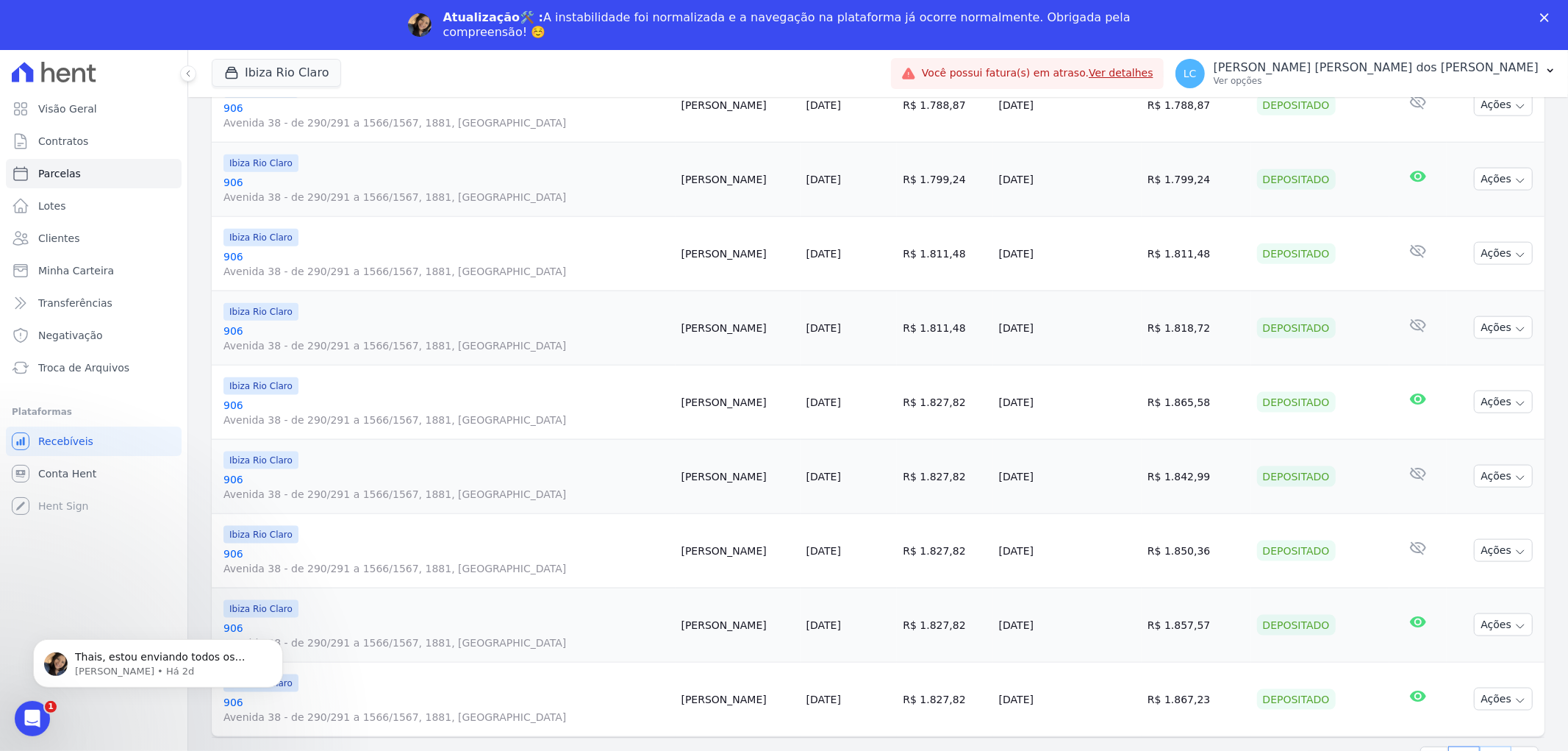
click at [1483, 748] on link "2" at bounding box center [1495, 760] width 31 height 28
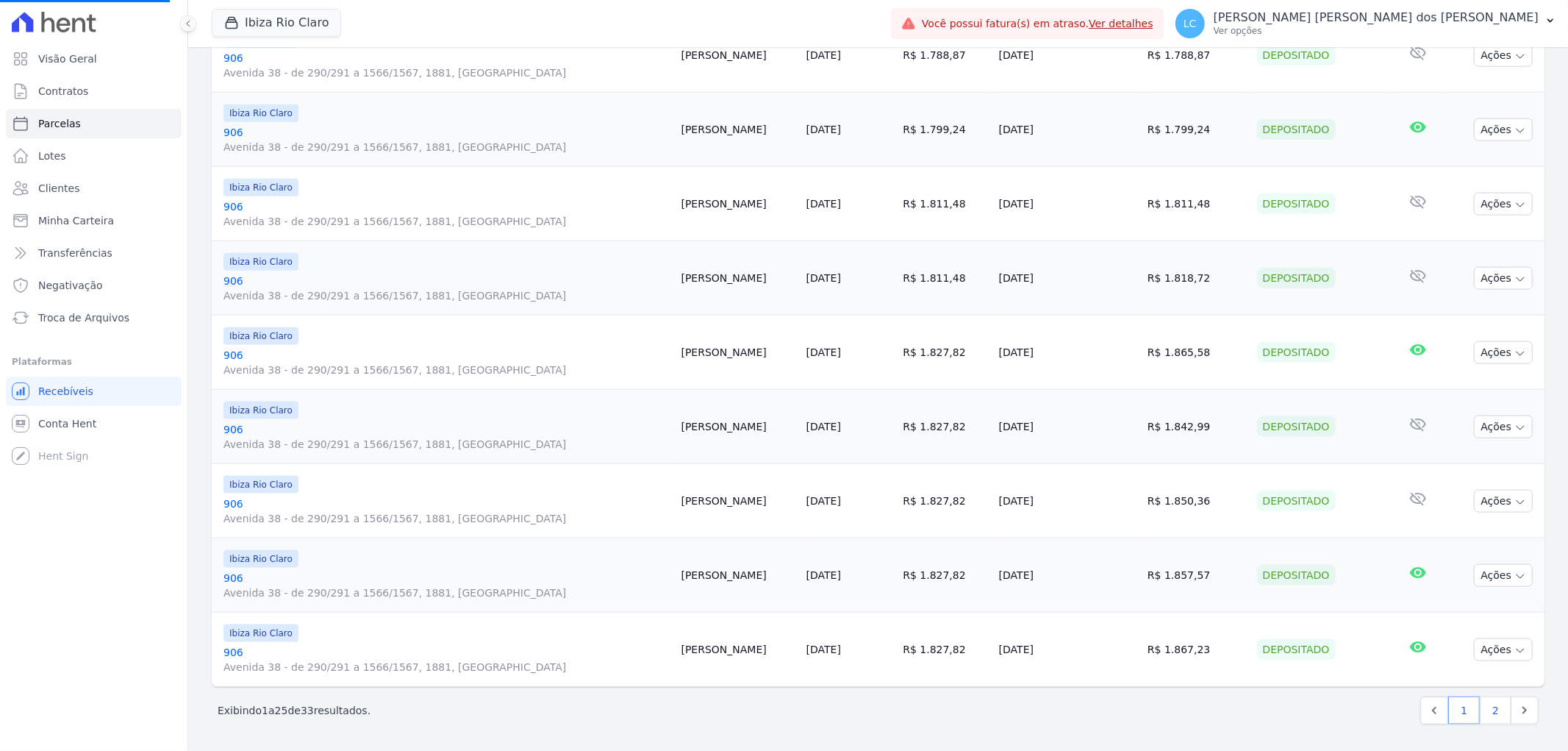
select select
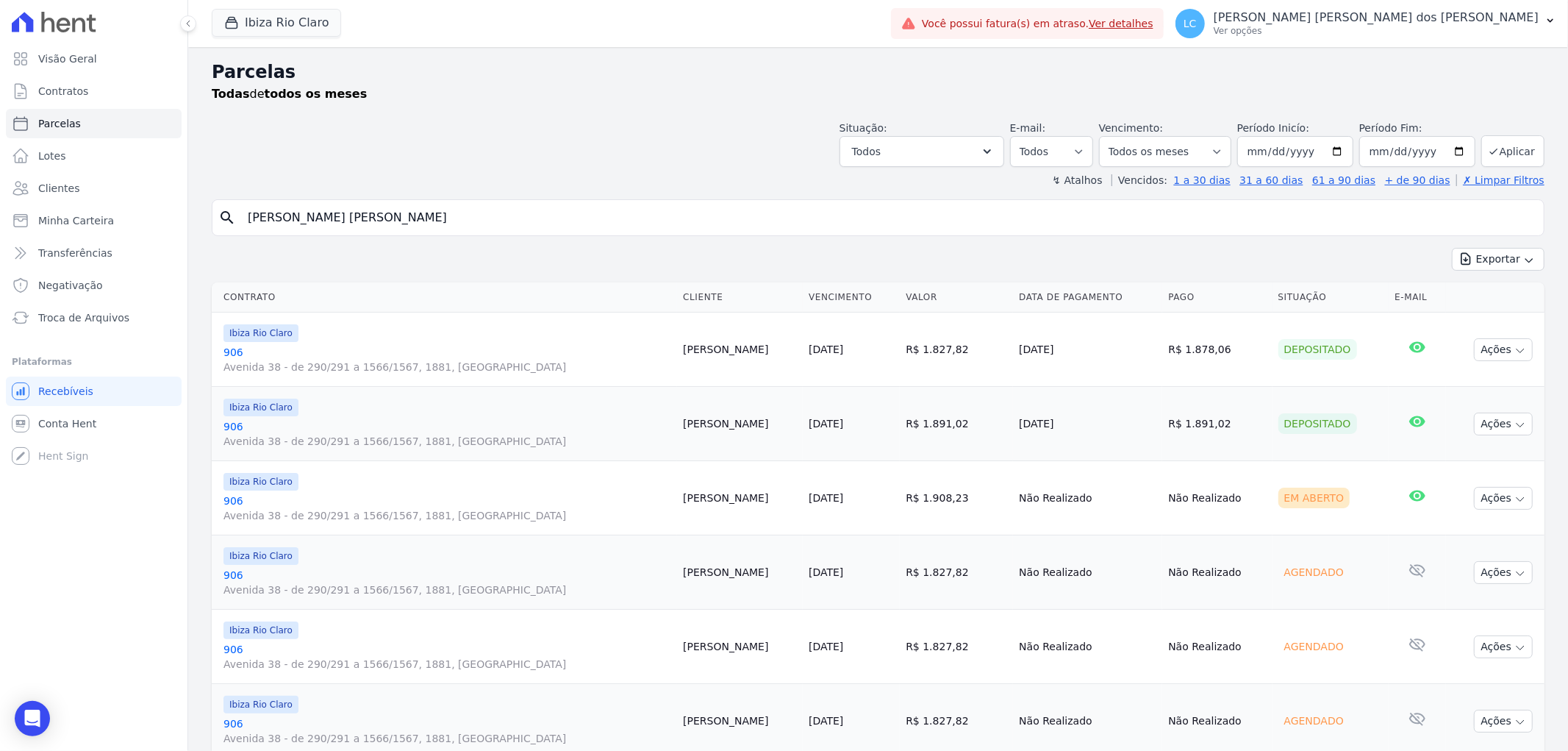
click at [1482, 711] on button "Ações" at bounding box center [1503, 721] width 59 height 22
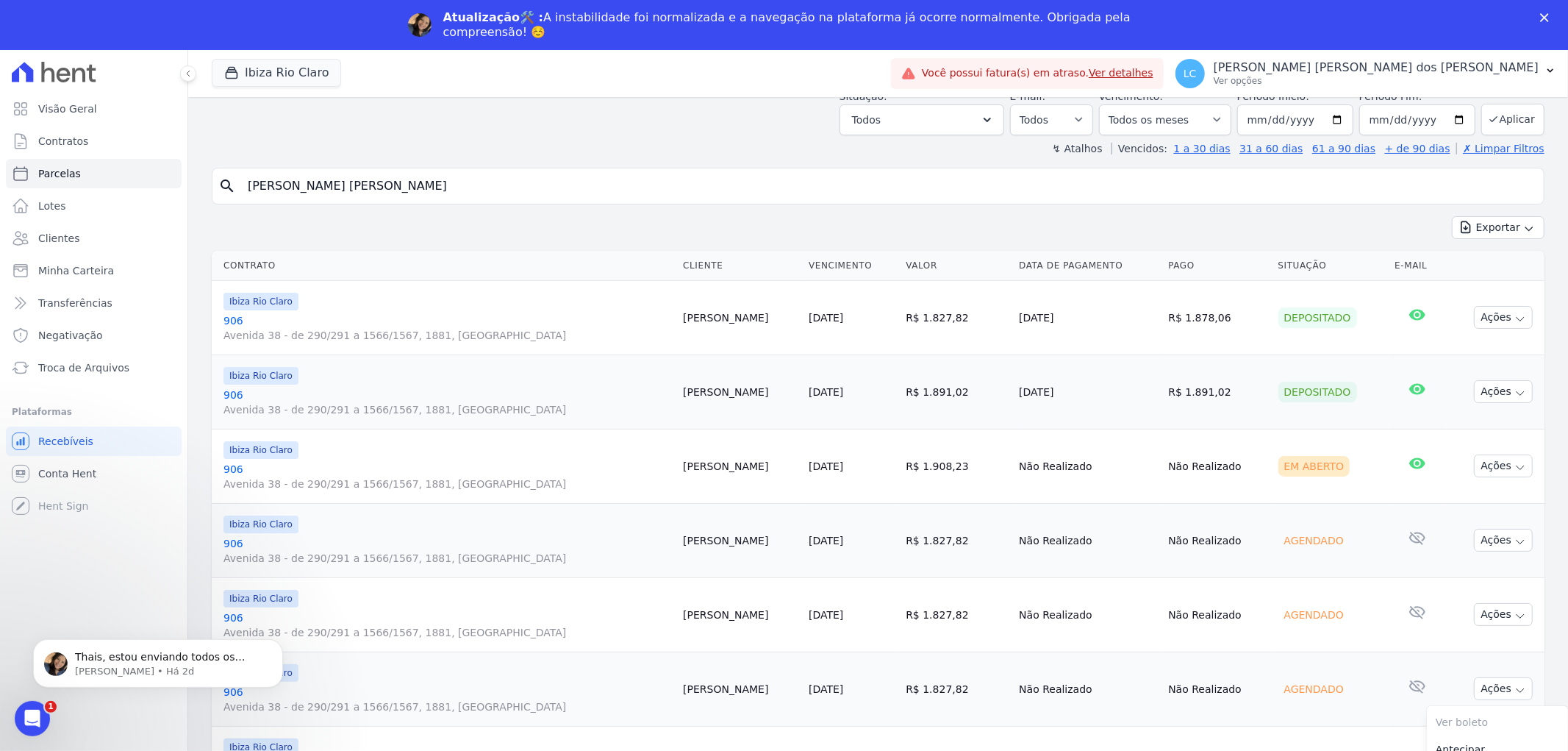
scroll to position [220, 0]
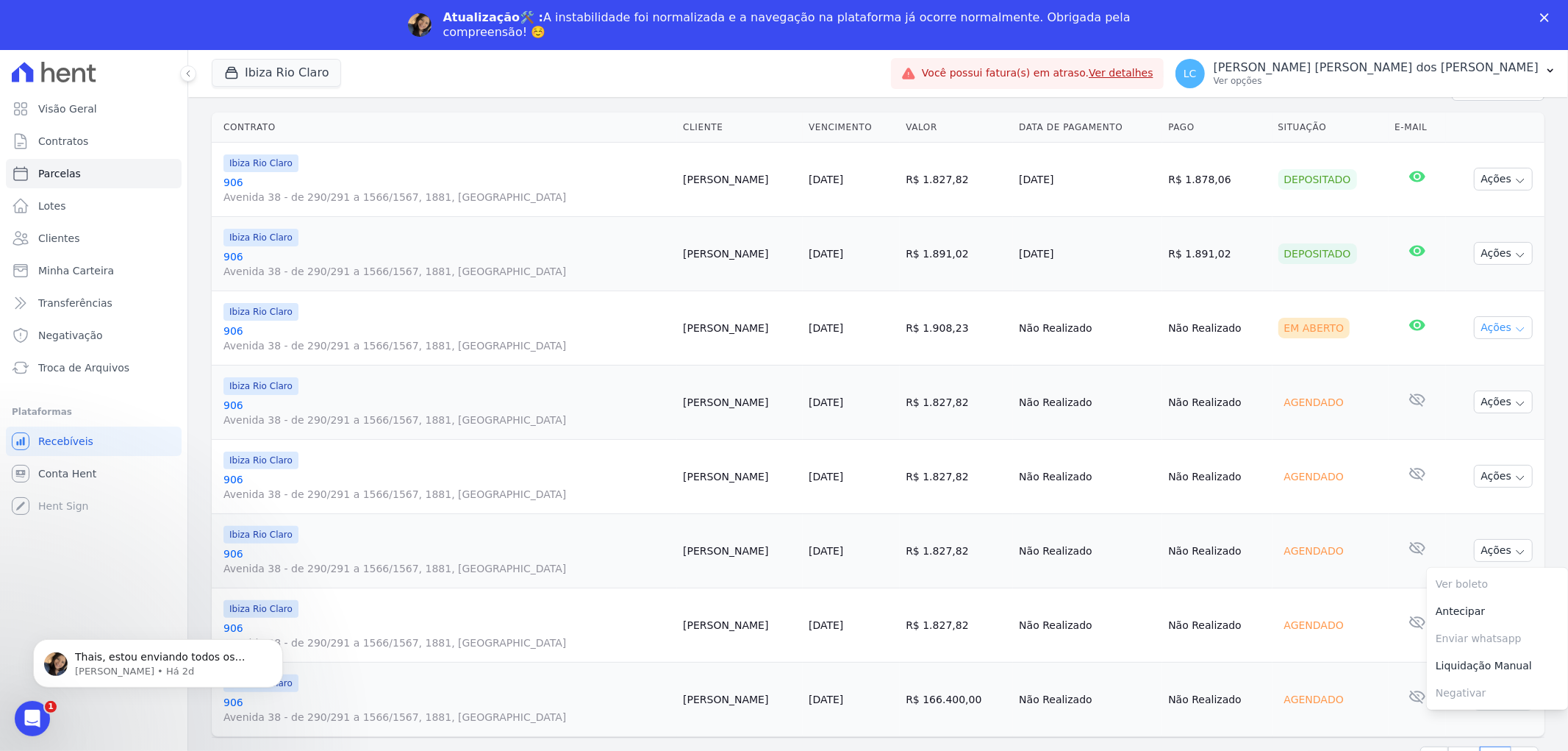
click at [1514, 325] on icon "button" at bounding box center [1520, 329] width 12 height 12
click at [1487, 358] on link "Ver boleto" at bounding box center [1497, 361] width 142 height 27
click at [1389, 367] on td "Nenhum e-mail lido" at bounding box center [1417, 401] width 57 height 74
